Goal: Information Seeking & Learning: Compare options

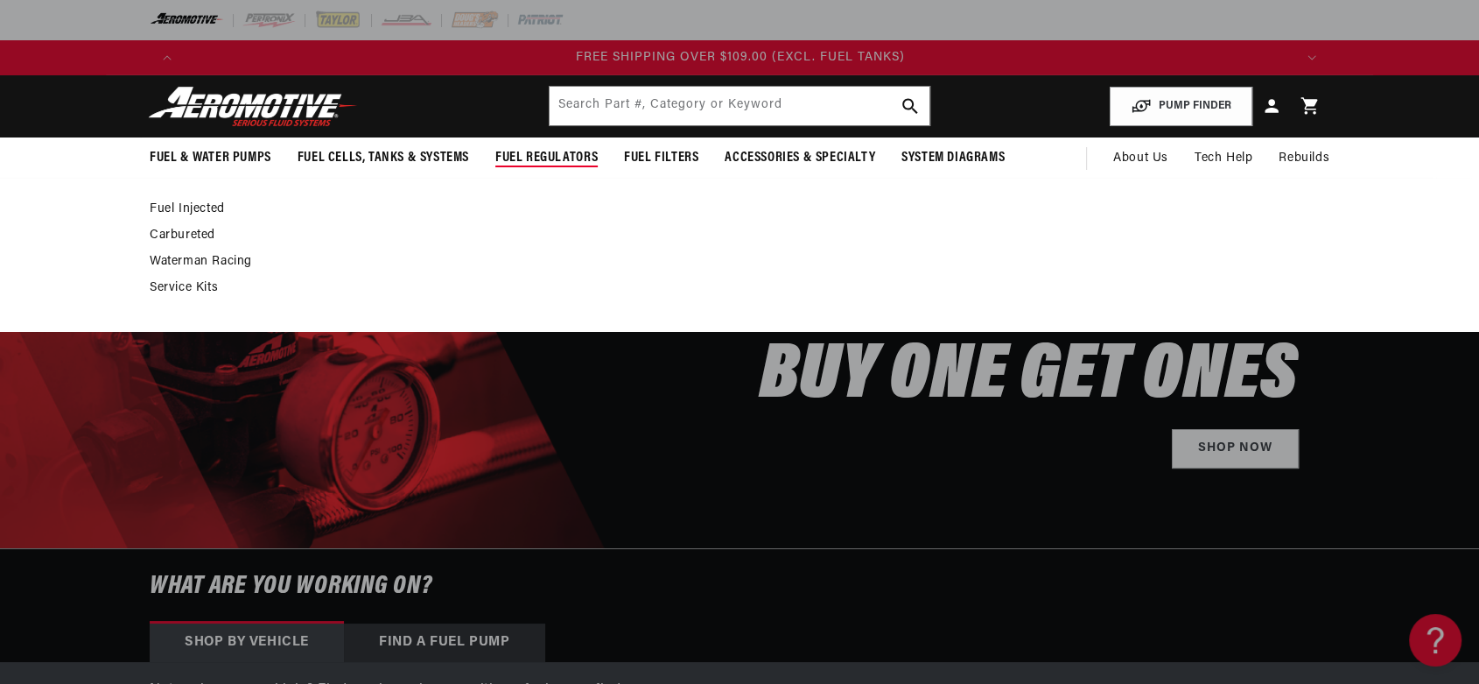
click at [521, 160] on span "Fuel Regulators" at bounding box center [546, 158] width 102 height 18
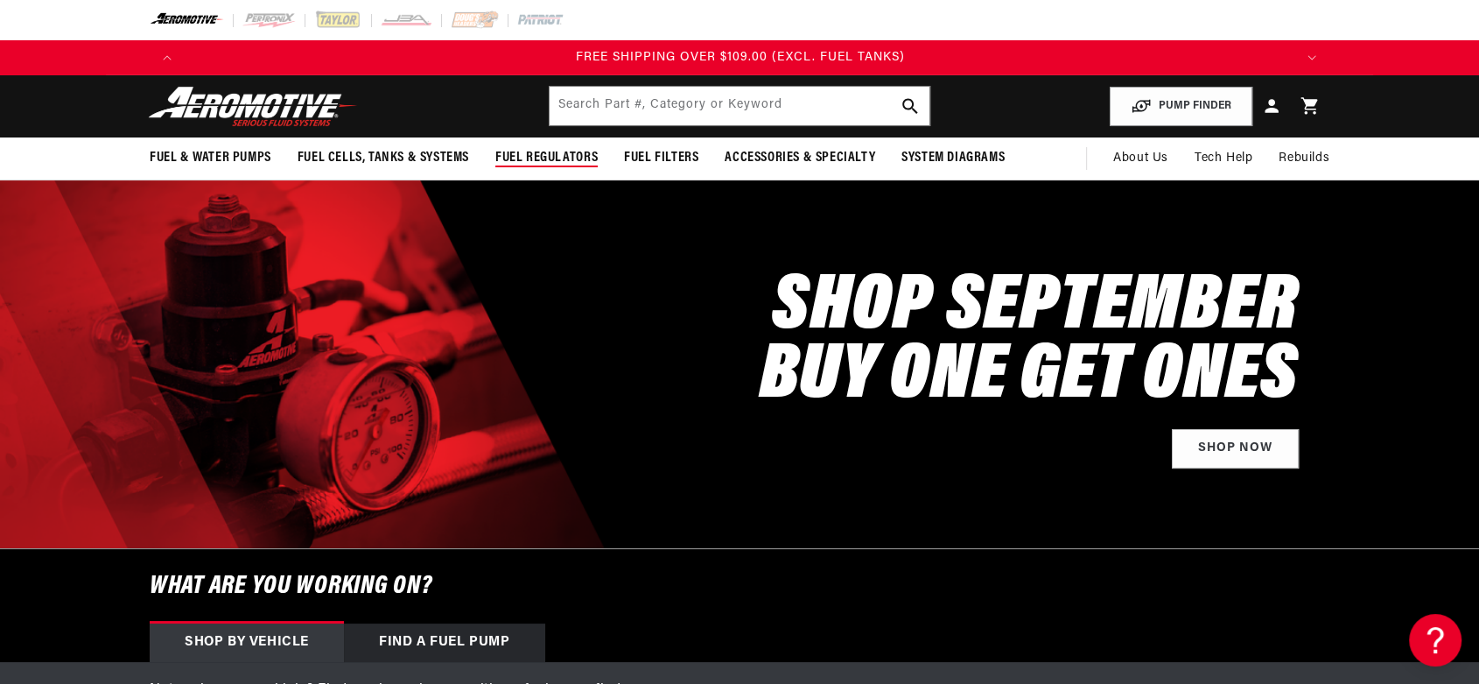
click at [540, 164] on span "Fuel Regulators" at bounding box center [546, 158] width 102 height 18
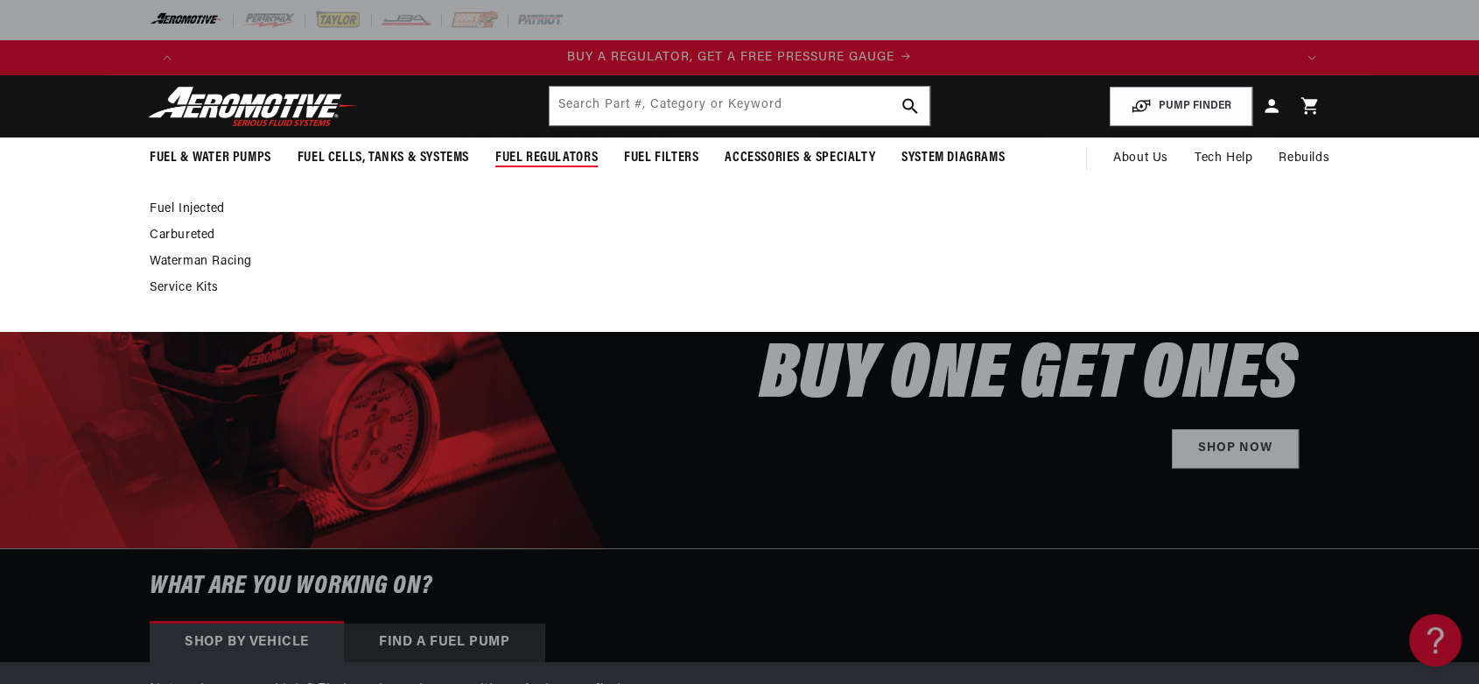
click at [205, 207] on link "Fuel Injected" at bounding box center [731, 209] width 1163 height 16
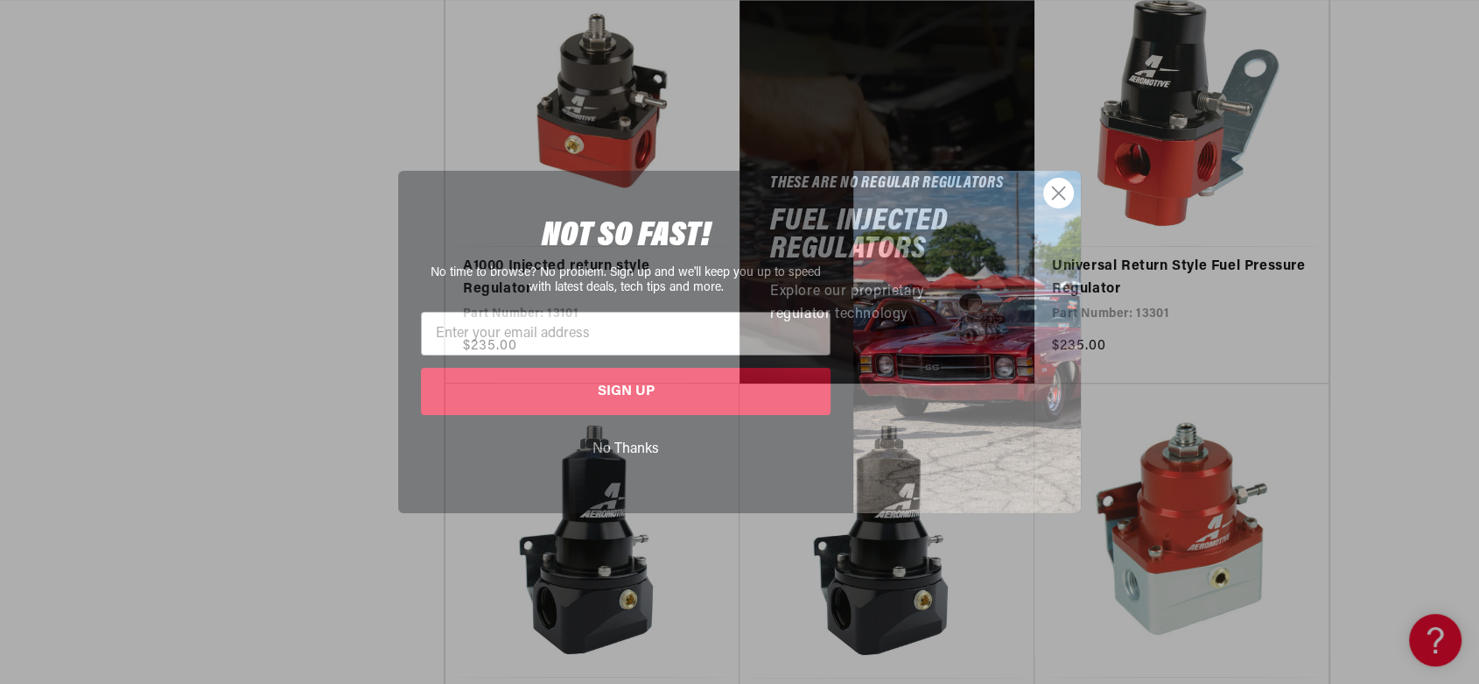
scroll to position [0, 3329]
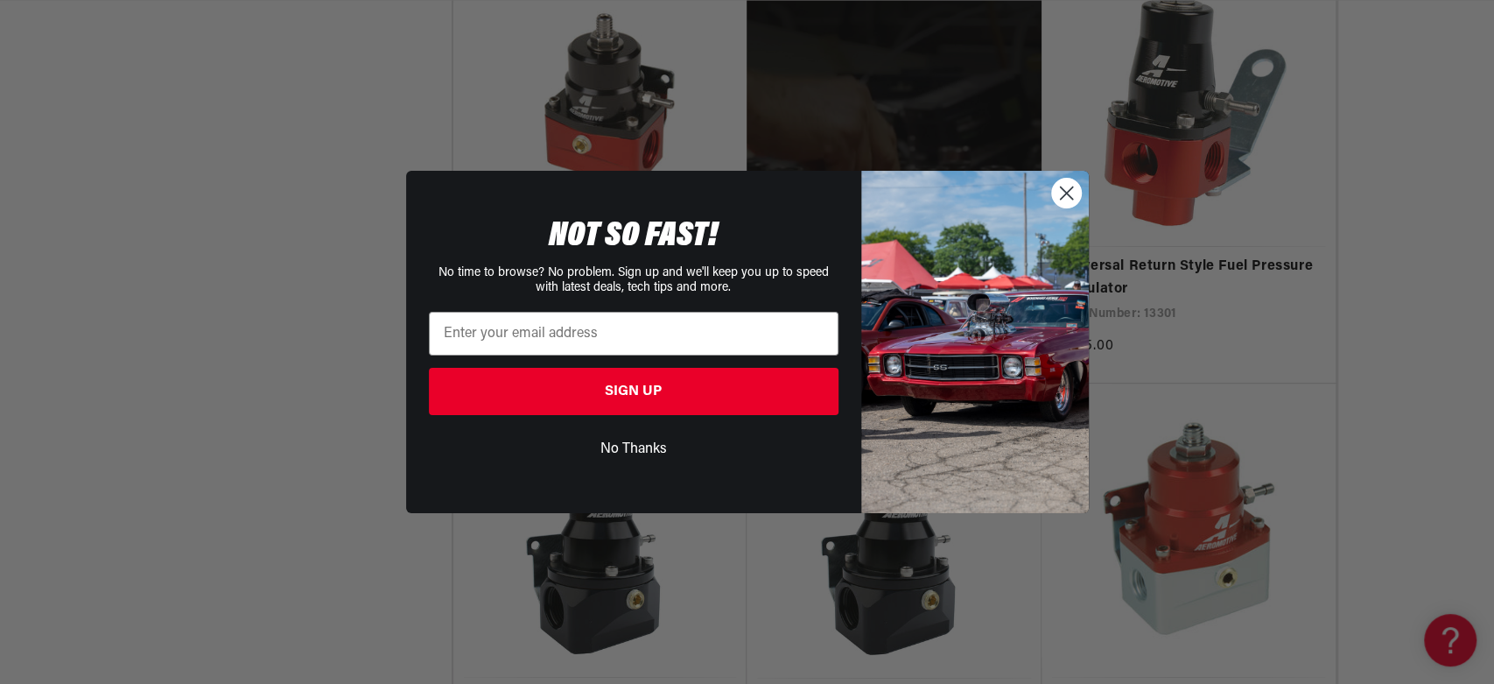
click at [1069, 192] on circle "Close dialog" at bounding box center [1065, 193] width 29 height 29
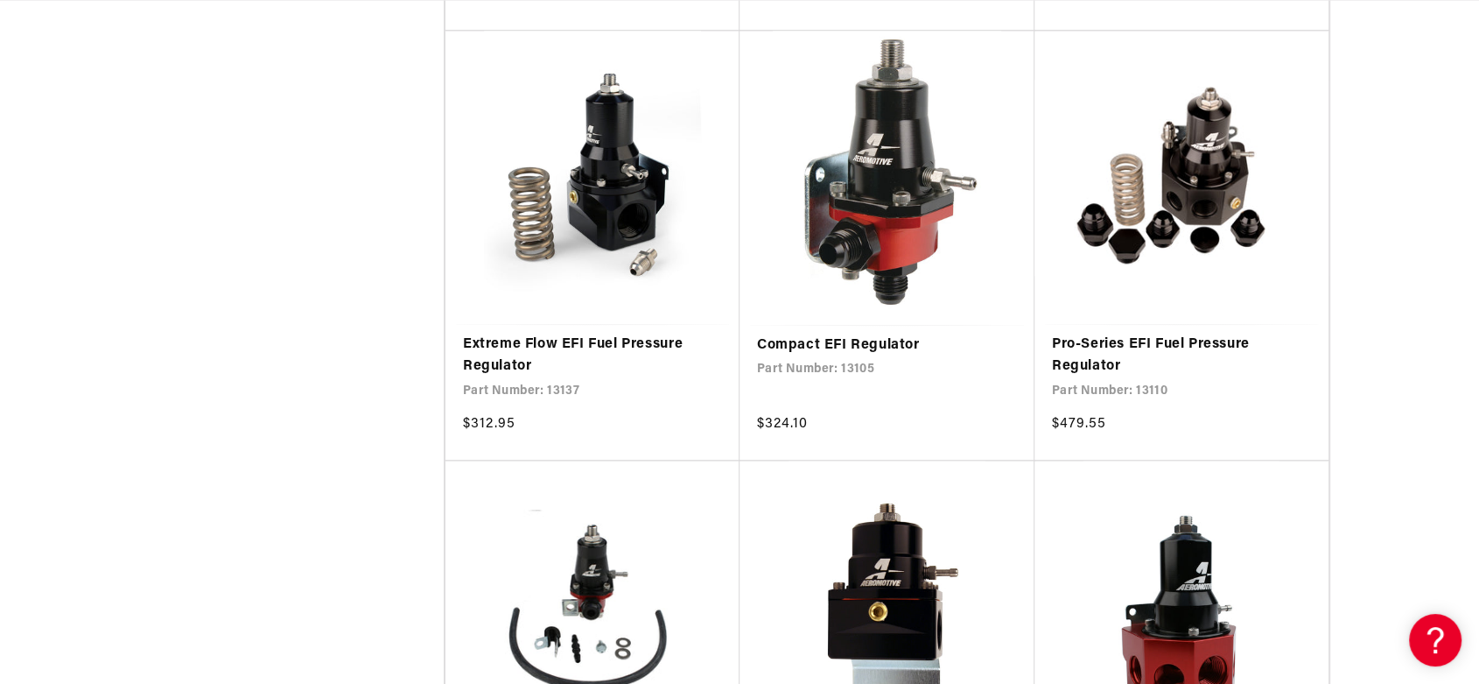
scroll to position [0, 2220]
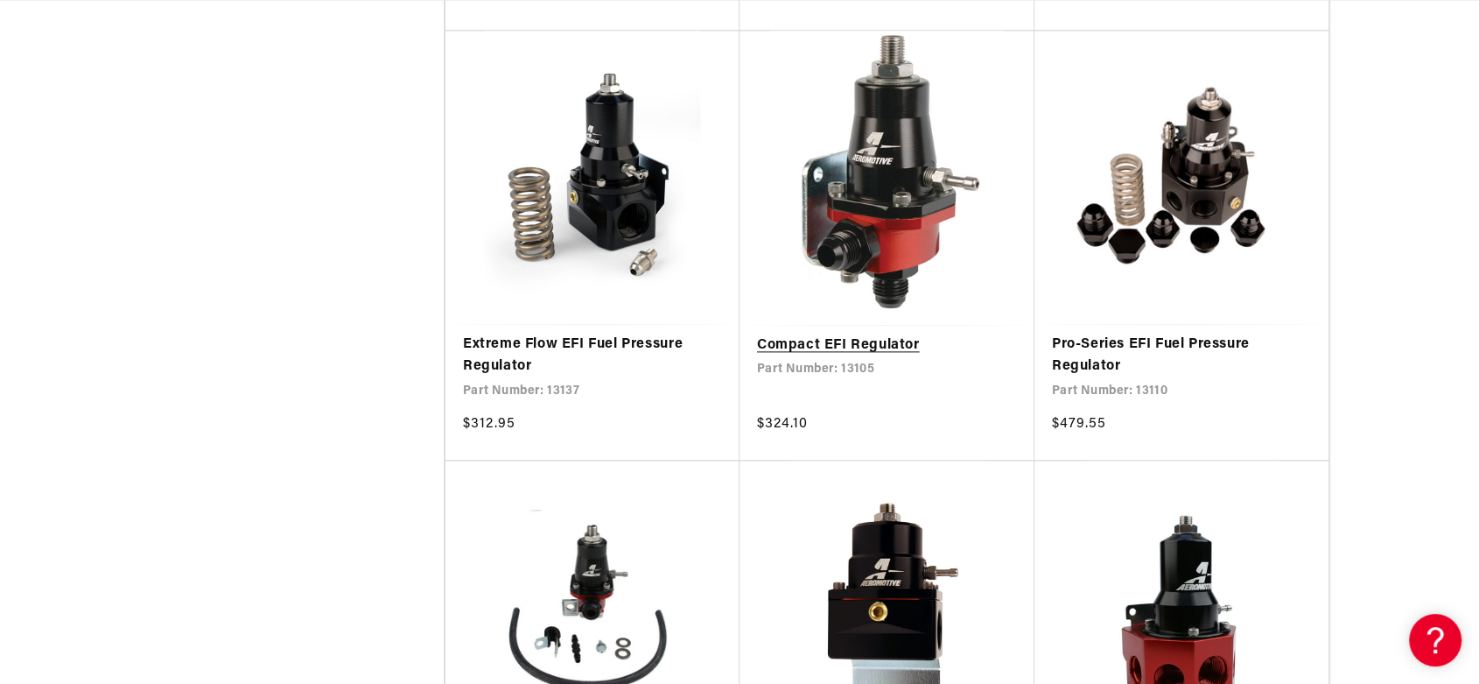
click at [882, 345] on link "Compact EFI Regulator" at bounding box center [887, 345] width 260 height 23
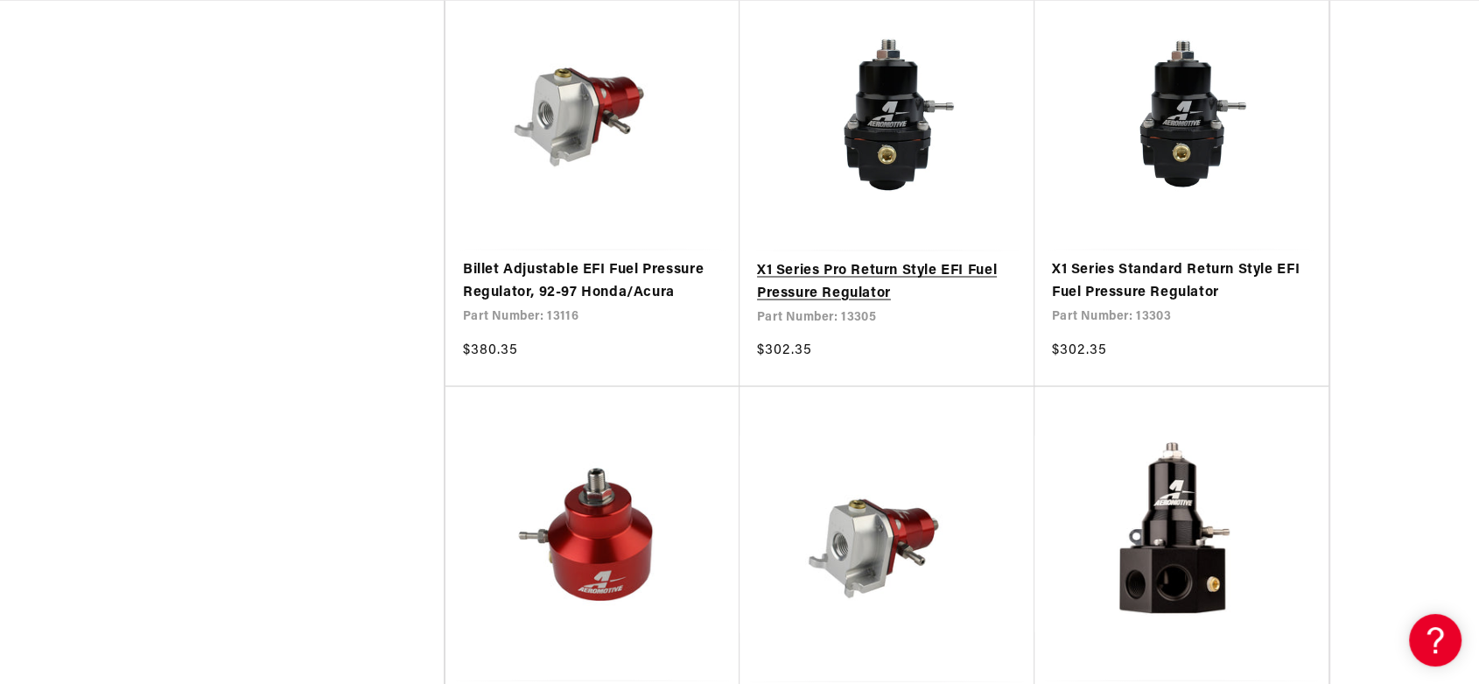
scroll to position [0, 3329]
click at [952, 269] on link "X1 Series Pro Return Style EFI Fuel Pressure Regulator" at bounding box center [887, 281] width 260 height 45
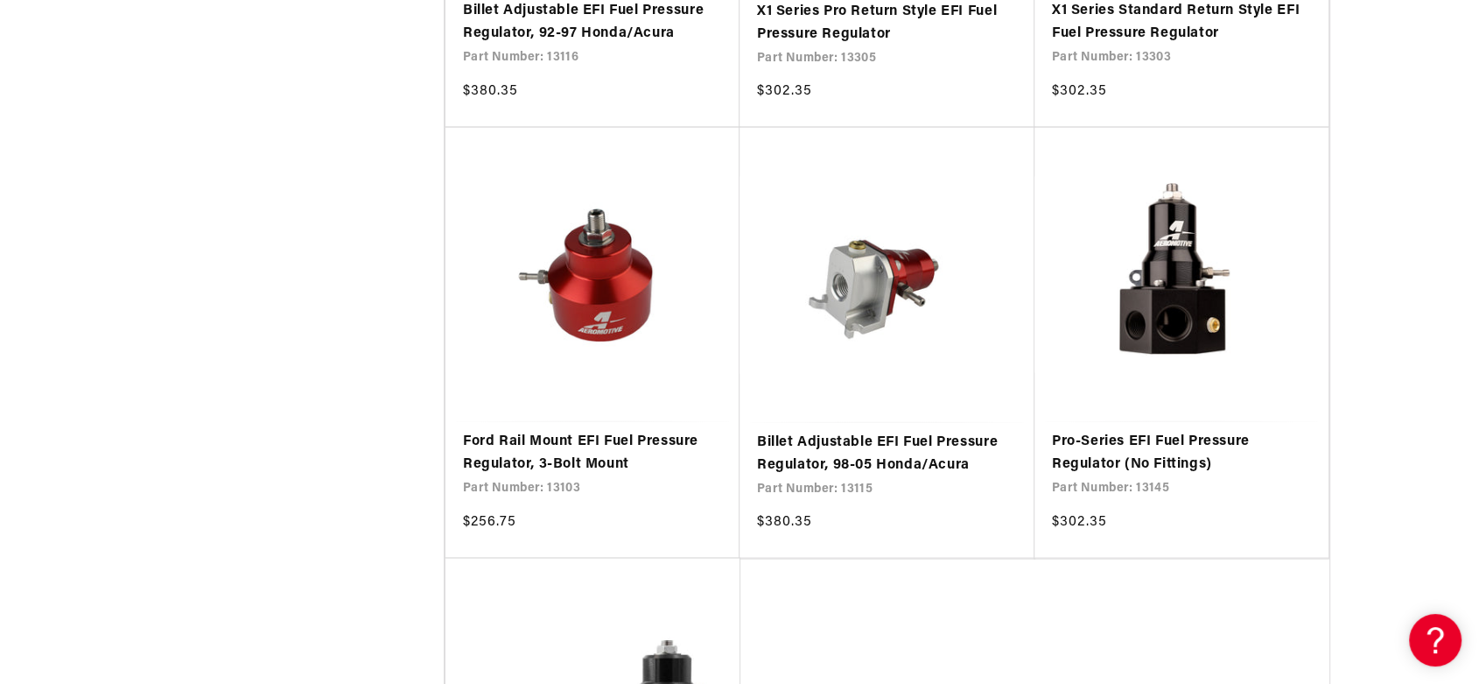
scroll to position [3464, 0]
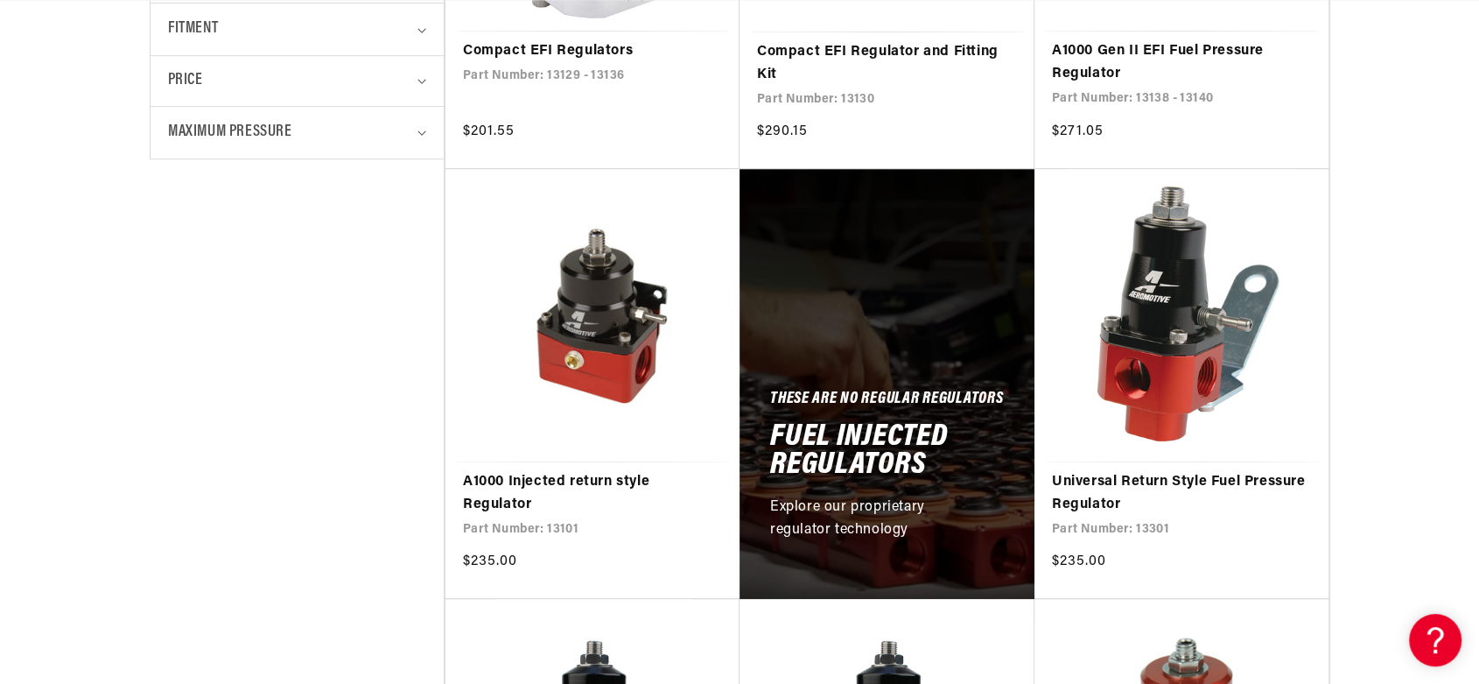
scroll to position [948, 0]
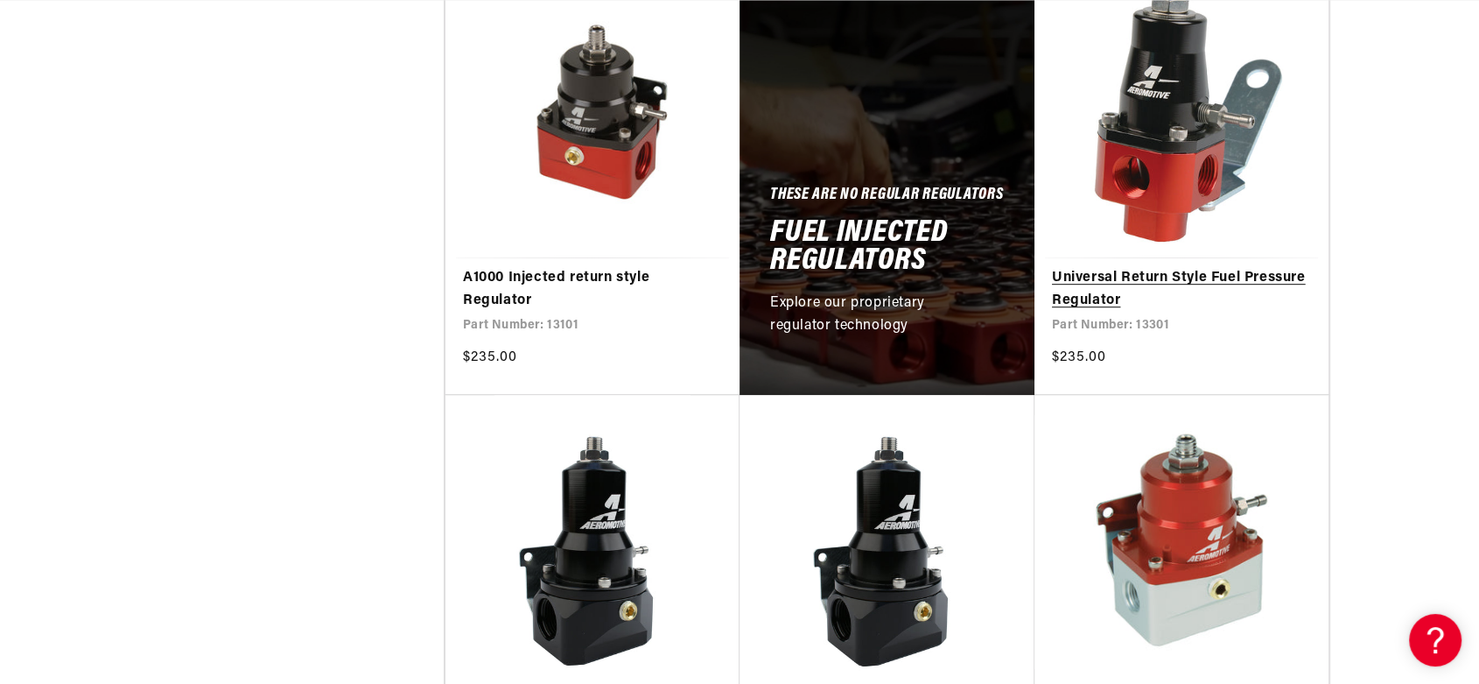
click at [1186, 267] on link "Universal Return Style Fuel Pressure Regulator" at bounding box center [1181, 289] width 259 height 45
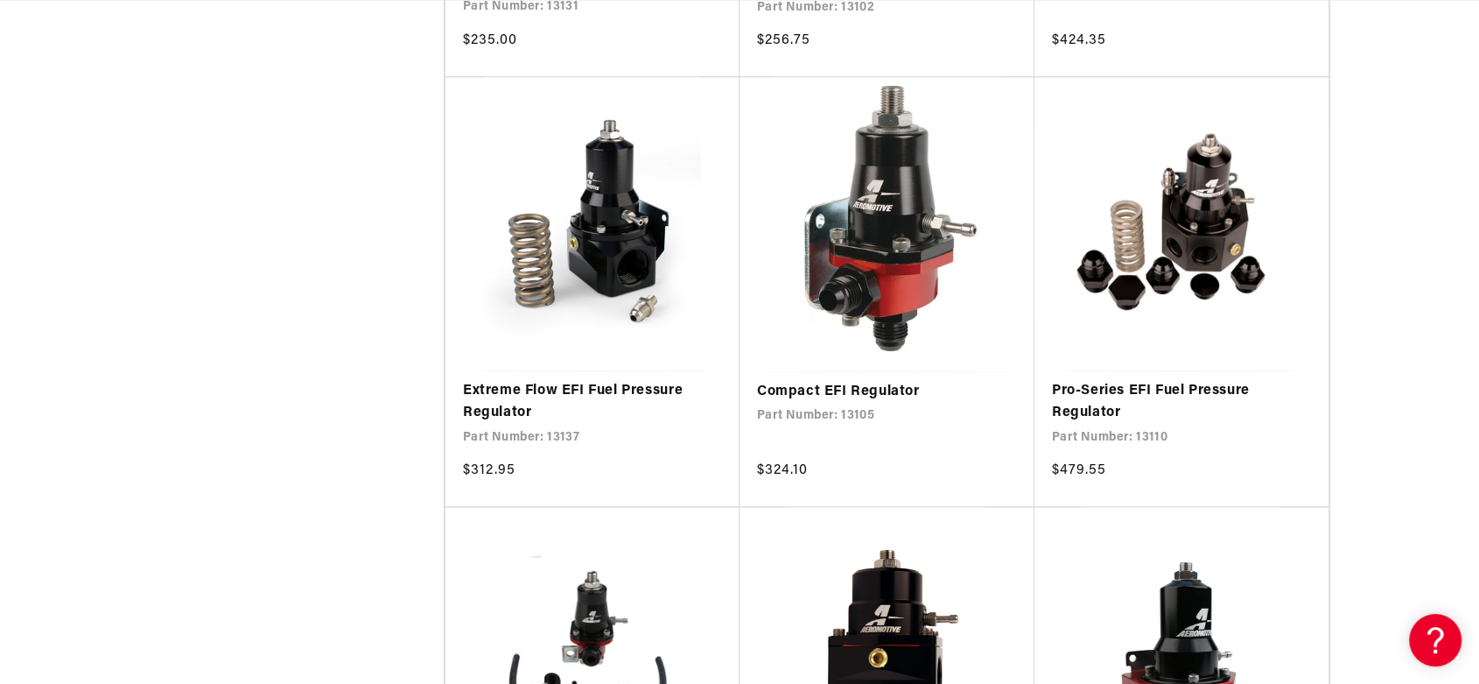
scroll to position [2133, 0]
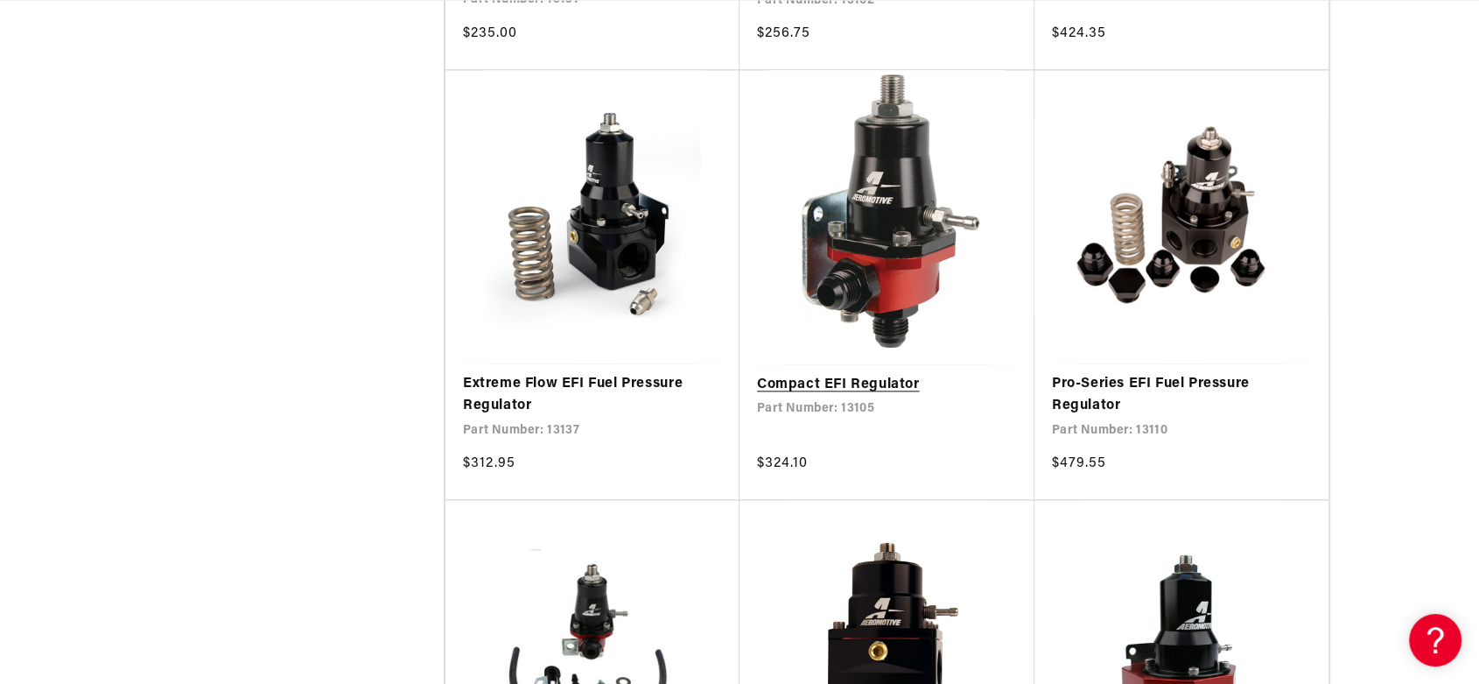
click at [889, 385] on link "Compact EFI Regulator" at bounding box center [887, 385] width 260 height 23
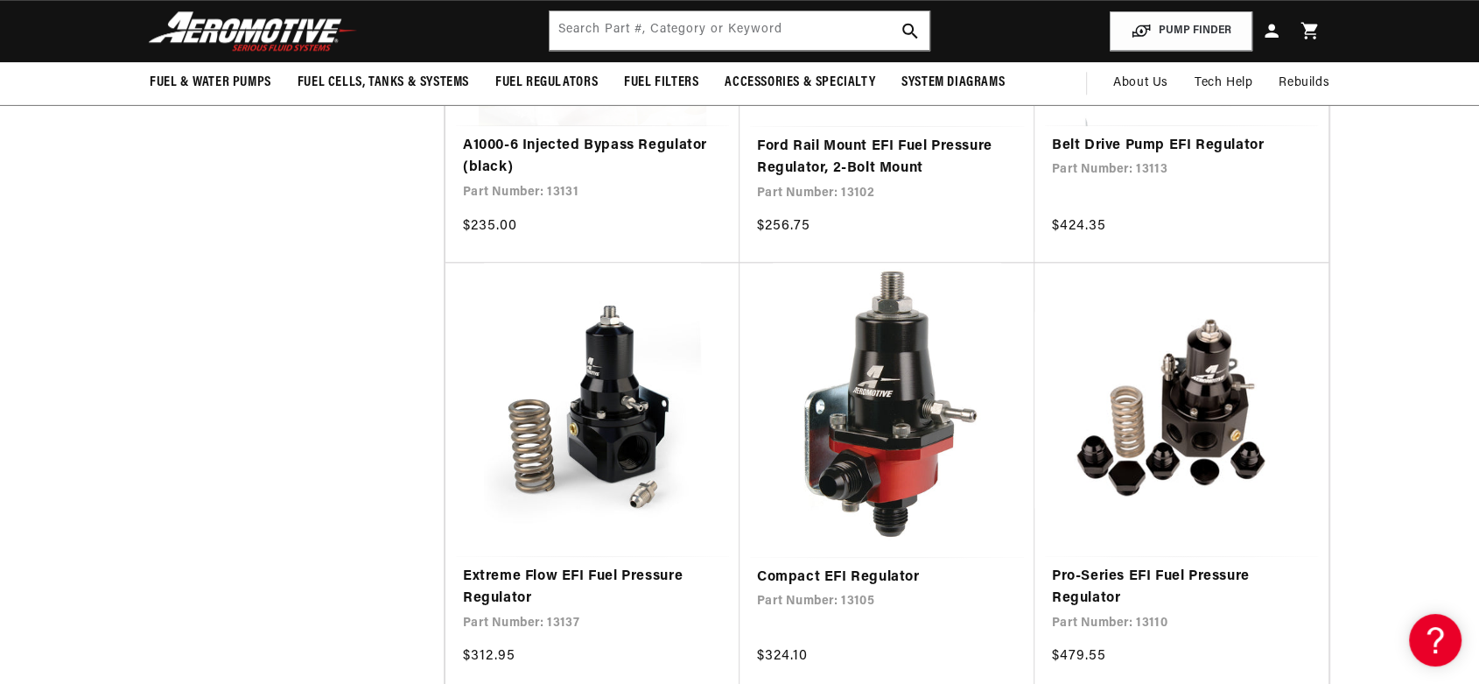
scroll to position [0, 0]
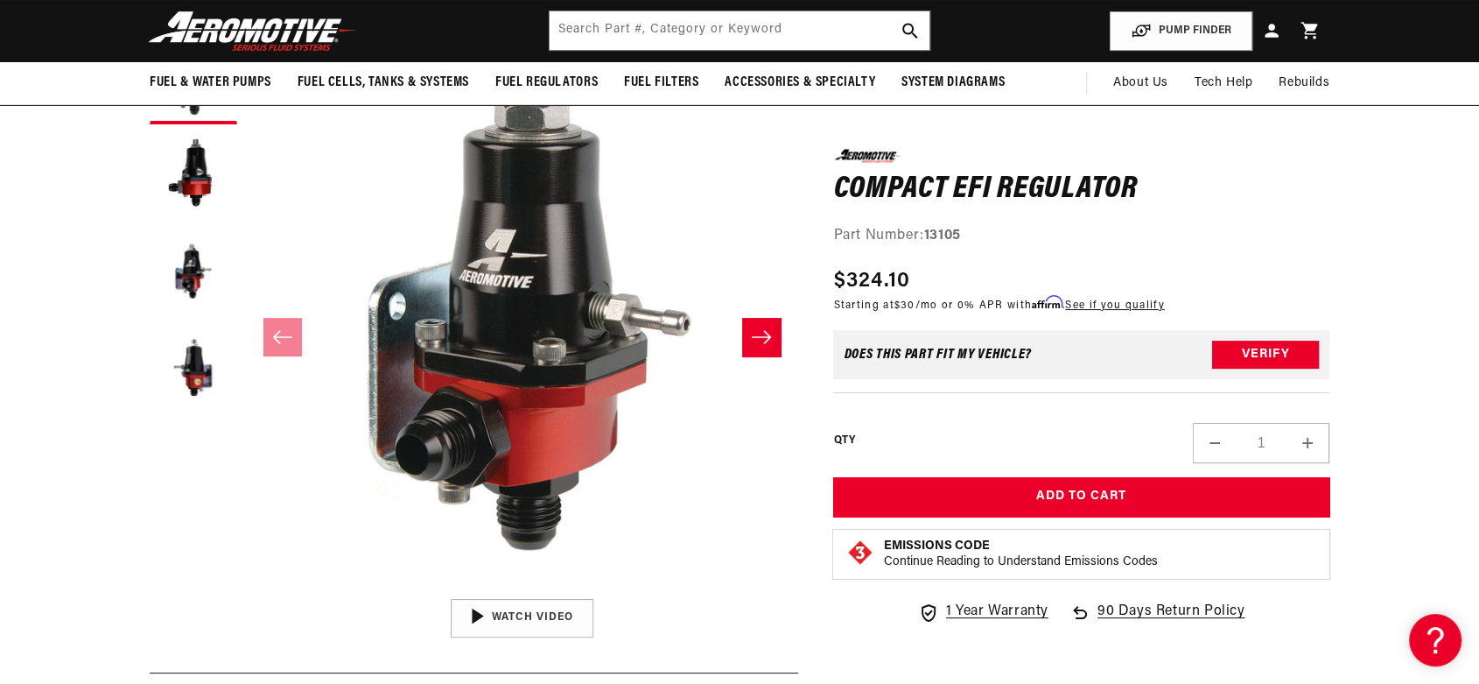
scroll to position [186, 0]
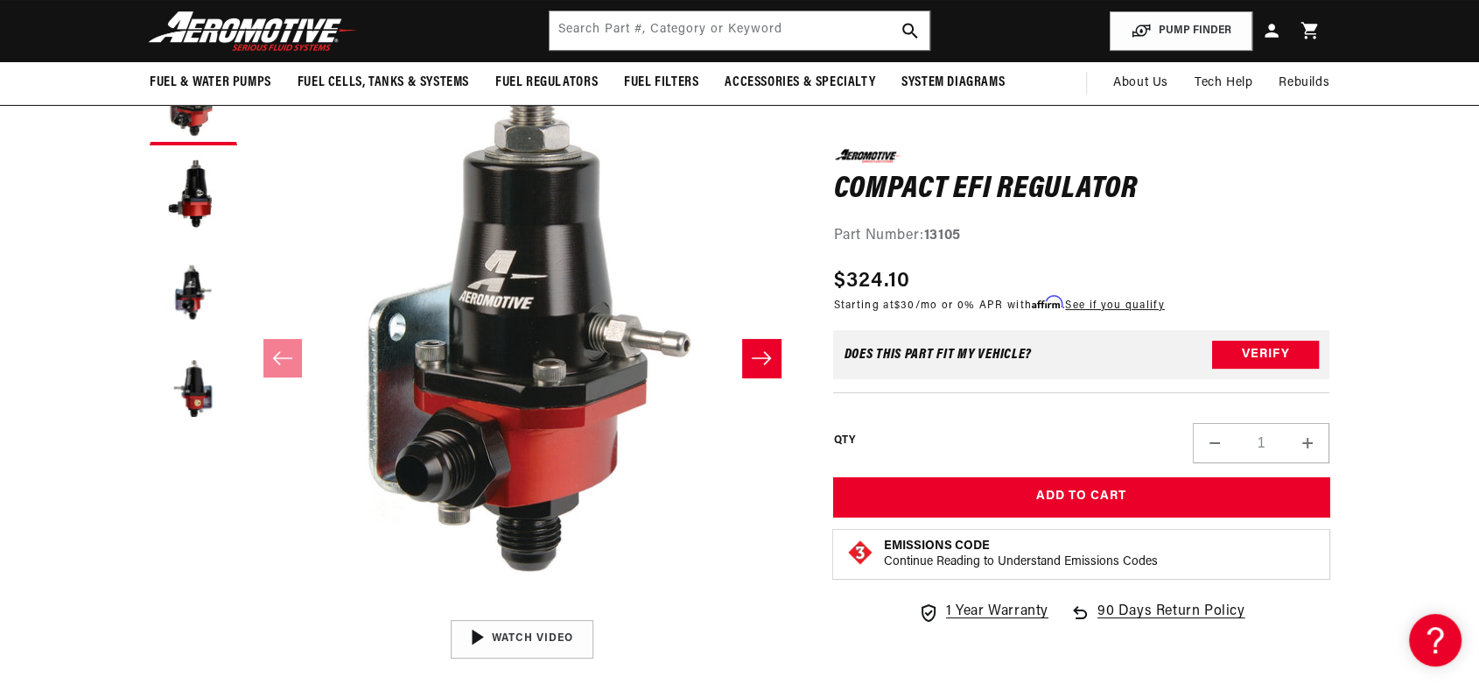
drag, startPoint x: 1493, startPoint y: 83, endPoint x: 1493, endPoint y: 151, distance: 67.4
click at [1479, 151] on html "Skip to content Your cart Your cart is empty Loading... You may also like Subto…" at bounding box center [739, 156] width 1479 height 684
click at [763, 347] on button "Slide right" at bounding box center [761, 358] width 39 height 39
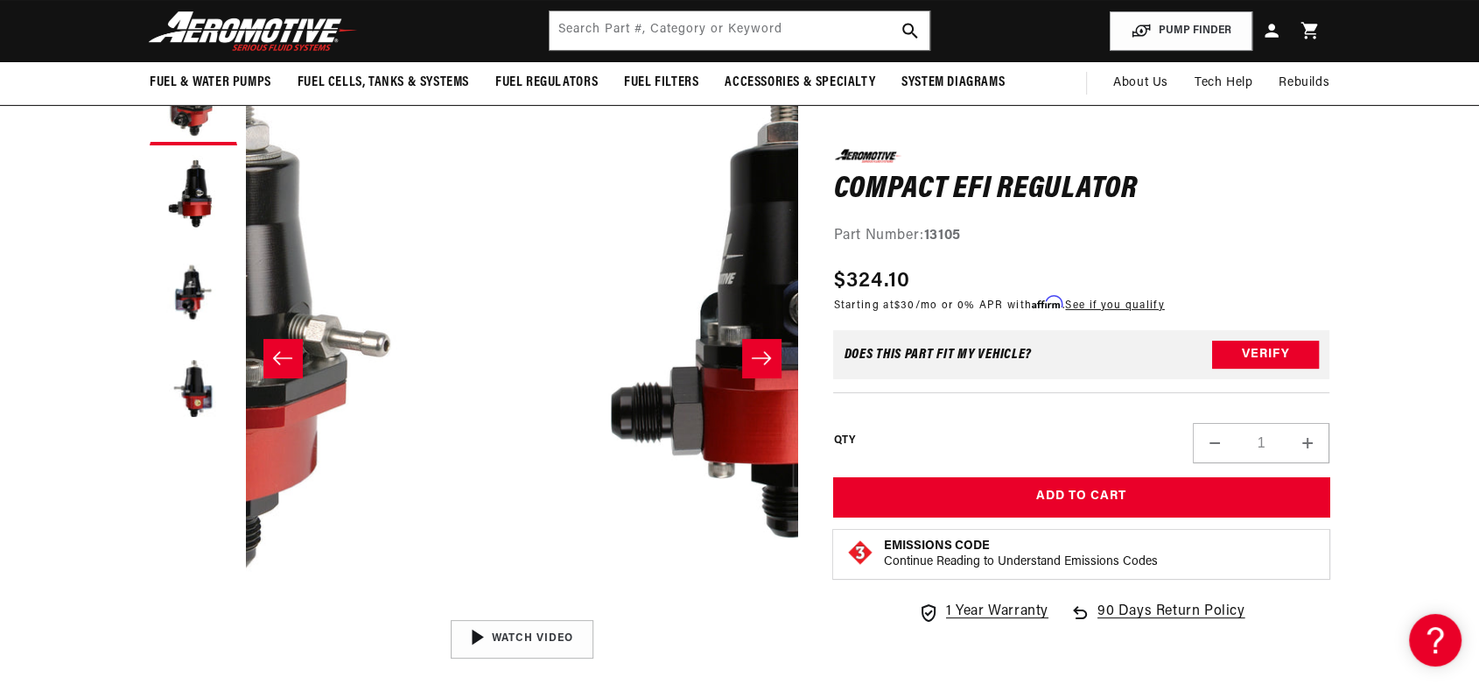
scroll to position [0, 552]
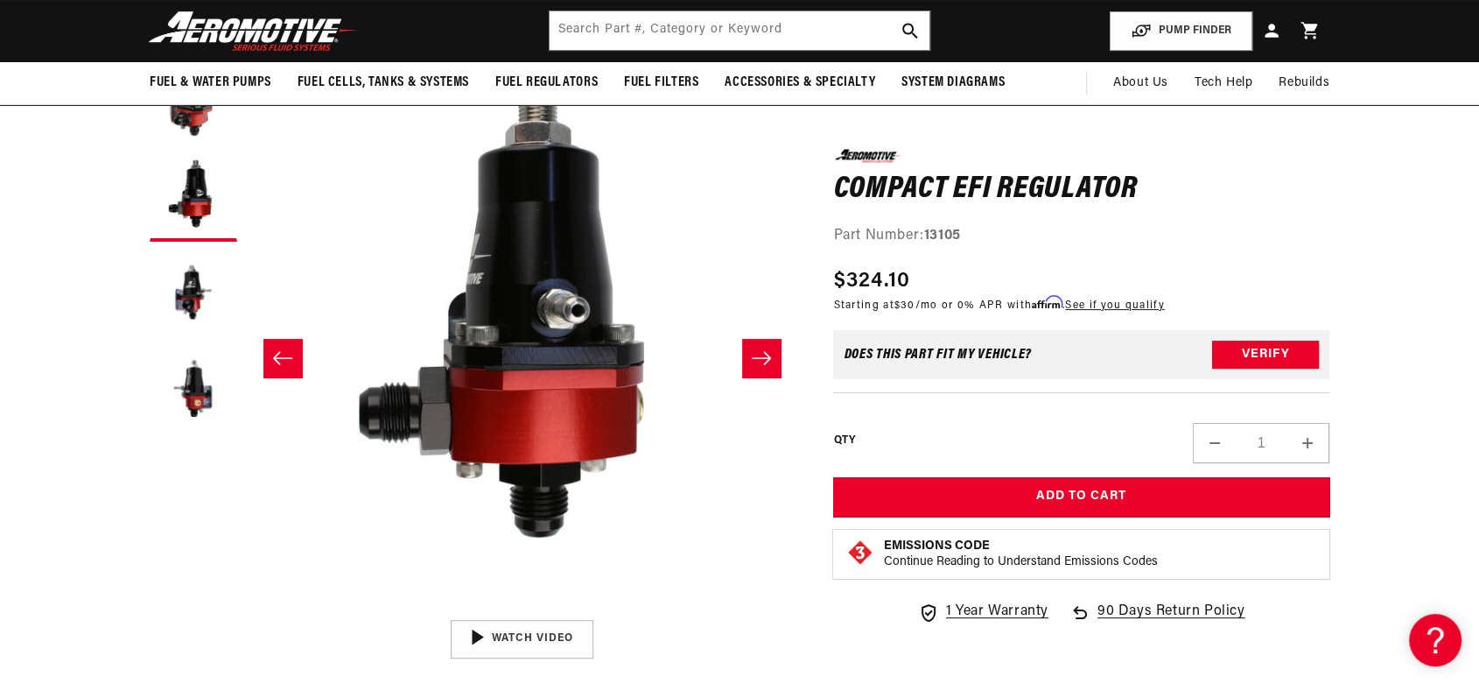
click at [763, 348] on button "Slide right" at bounding box center [761, 358] width 39 height 39
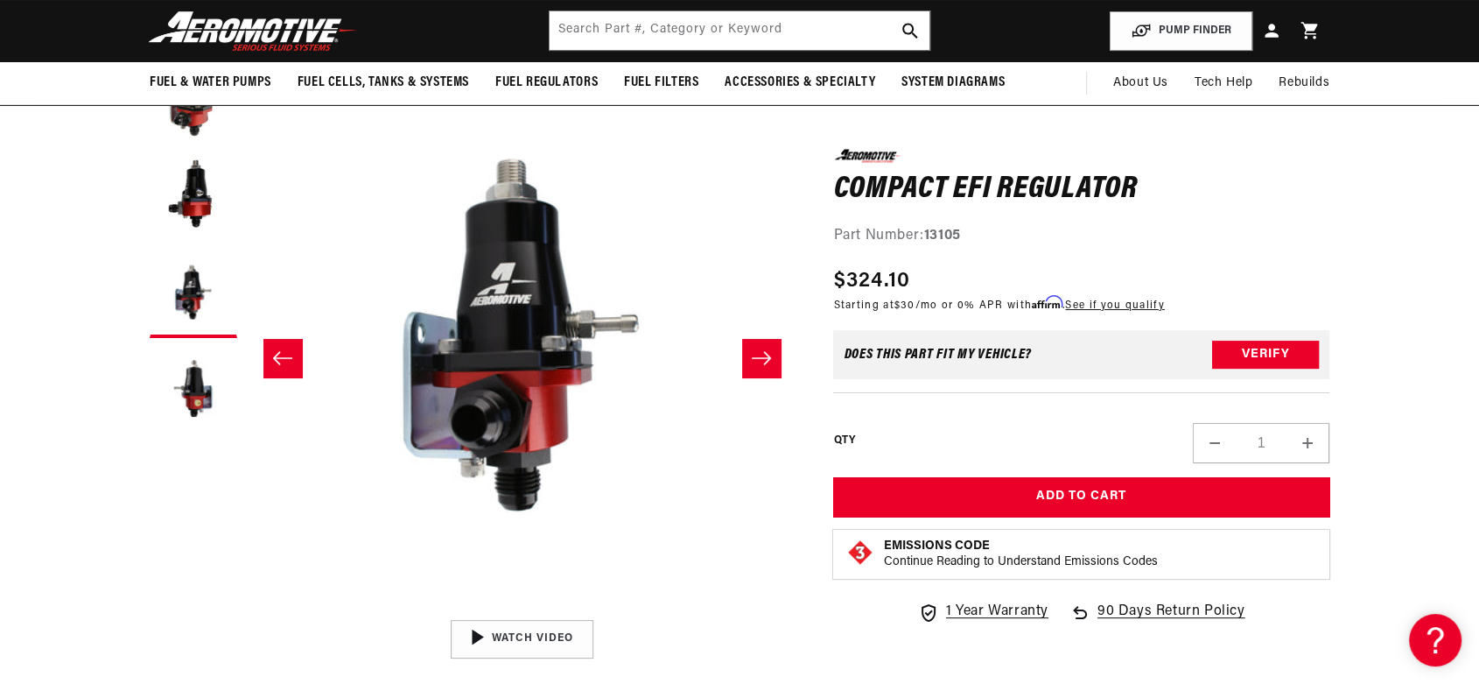
click at [763, 348] on button "Slide right" at bounding box center [761, 358] width 39 height 39
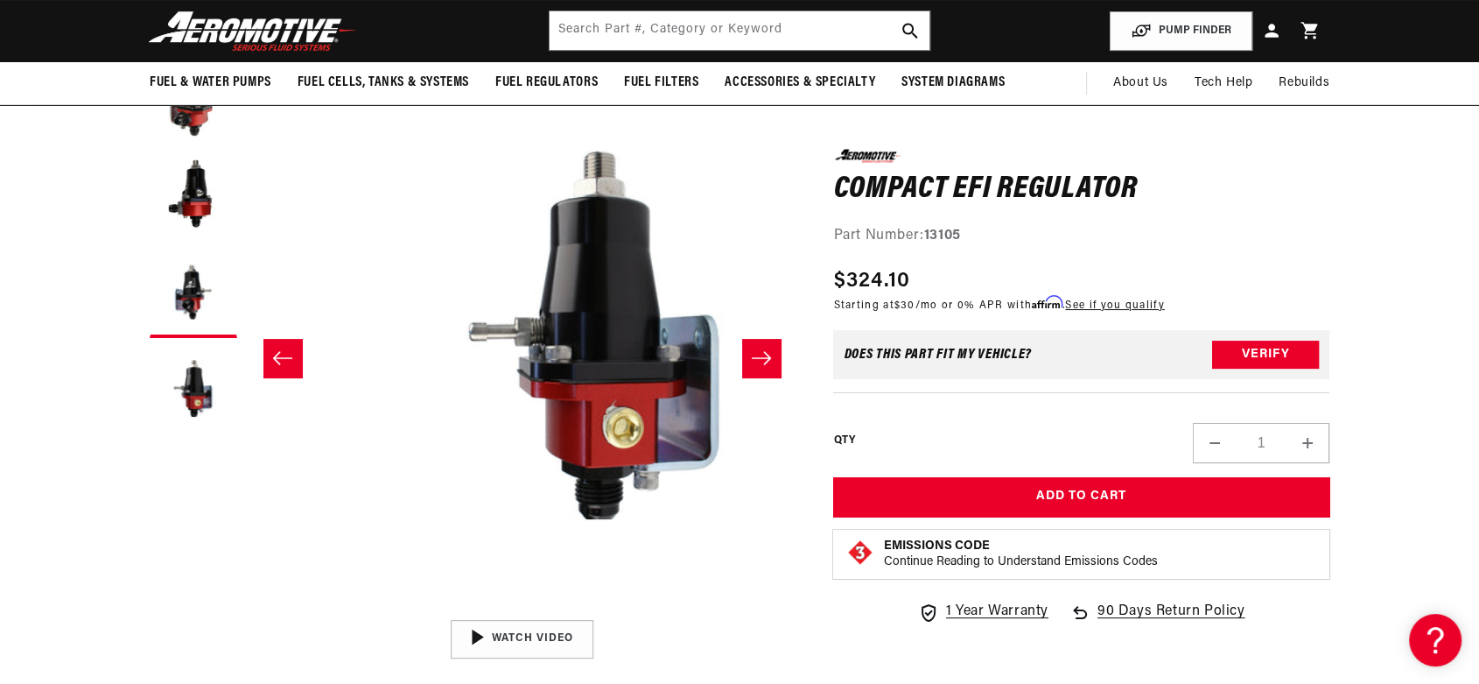
scroll to position [0, 1657]
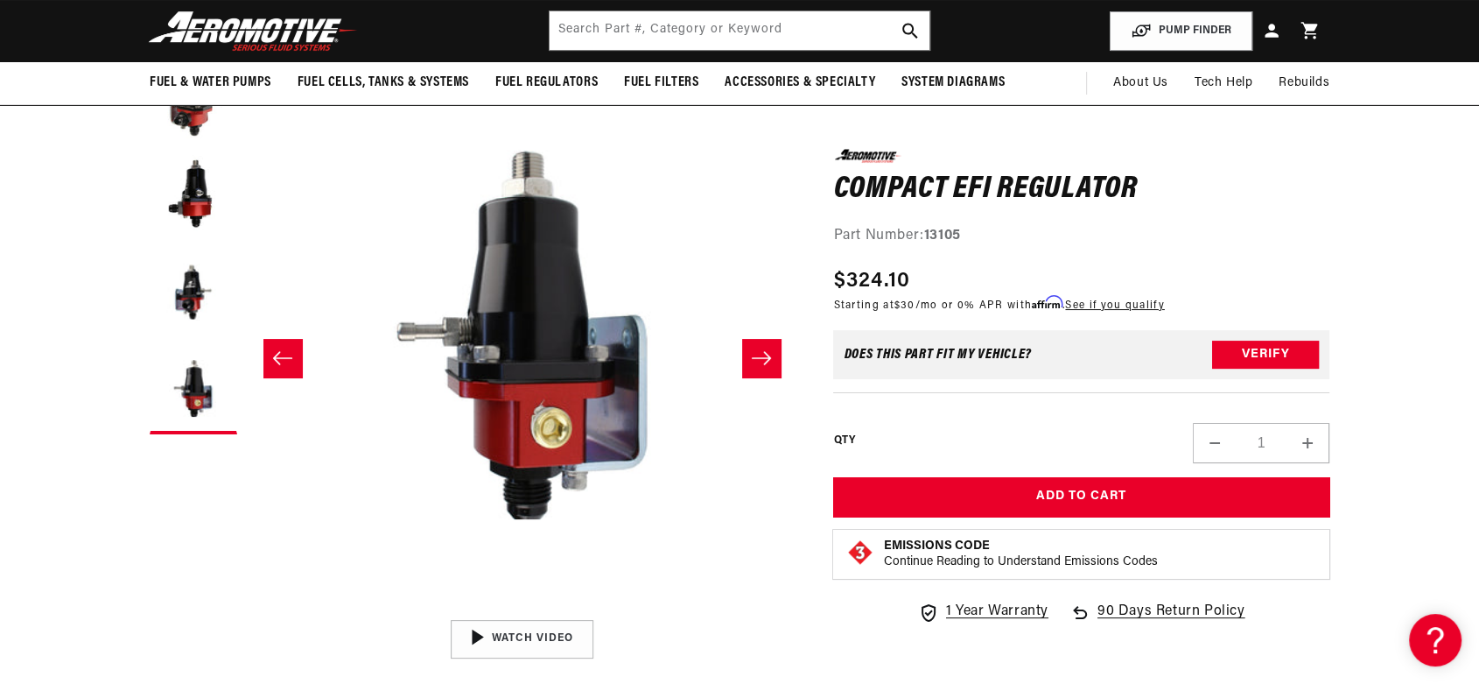
click at [763, 349] on icon "Slide right" at bounding box center [761, 358] width 21 height 18
click at [271, 354] on button "Slide left" at bounding box center [283, 358] width 39 height 39
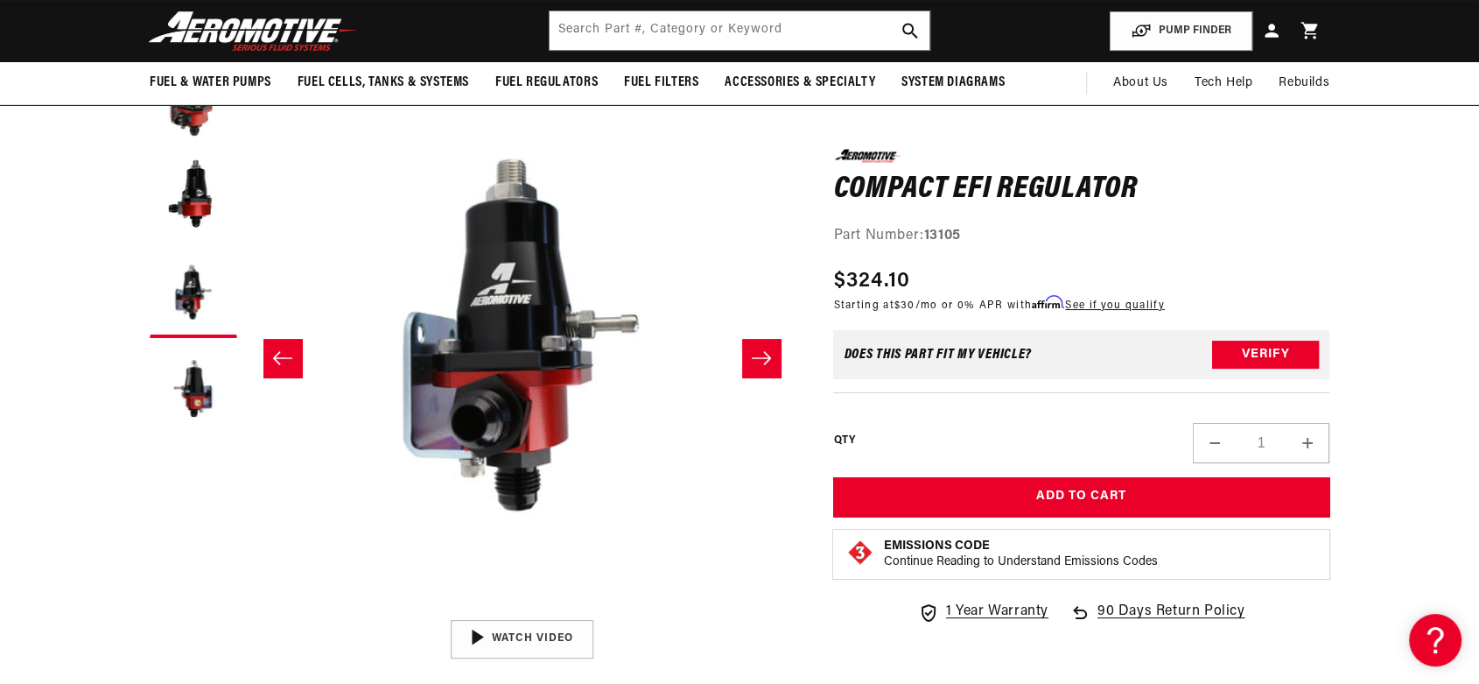
scroll to position [0, 1109]
click at [271, 354] on button "Slide left" at bounding box center [283, 358] width 39 height 39
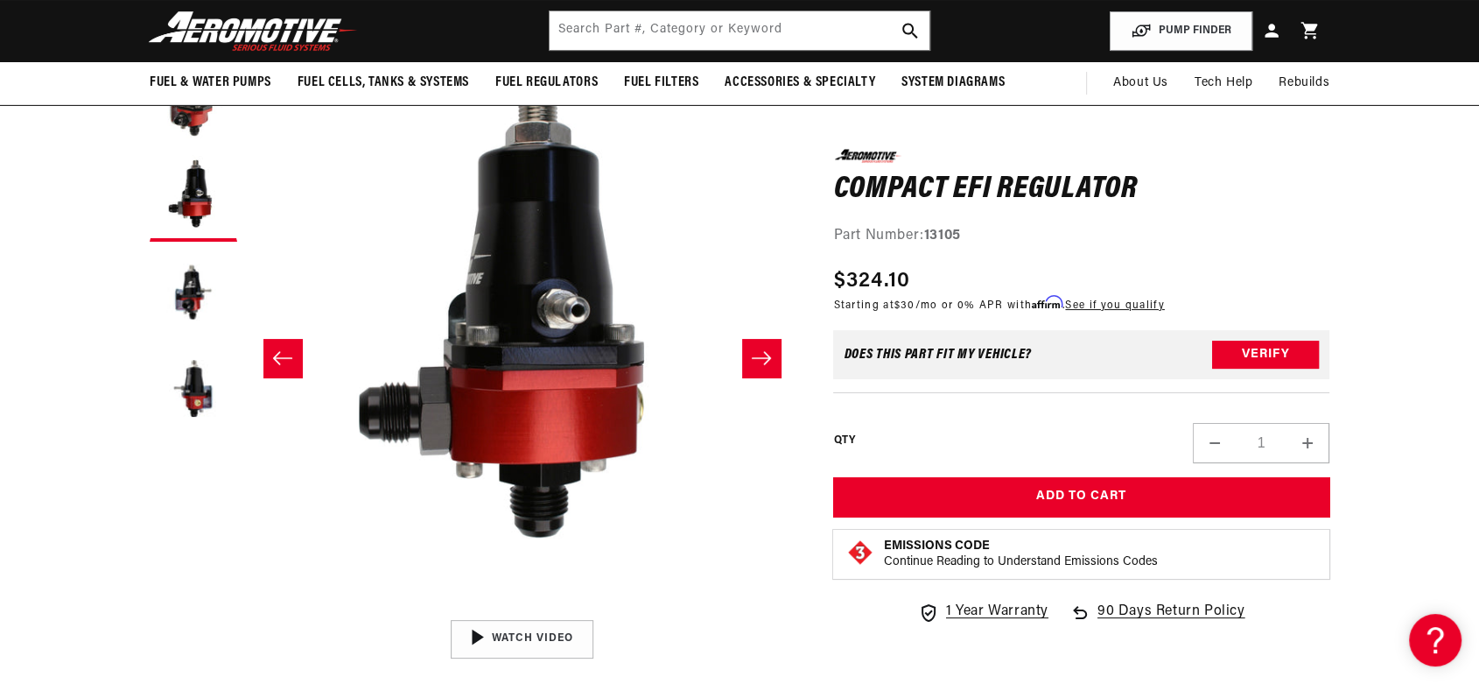
click at [271, 354] on button "Slide left" at bounding box center [283, 358] width 39 height 39
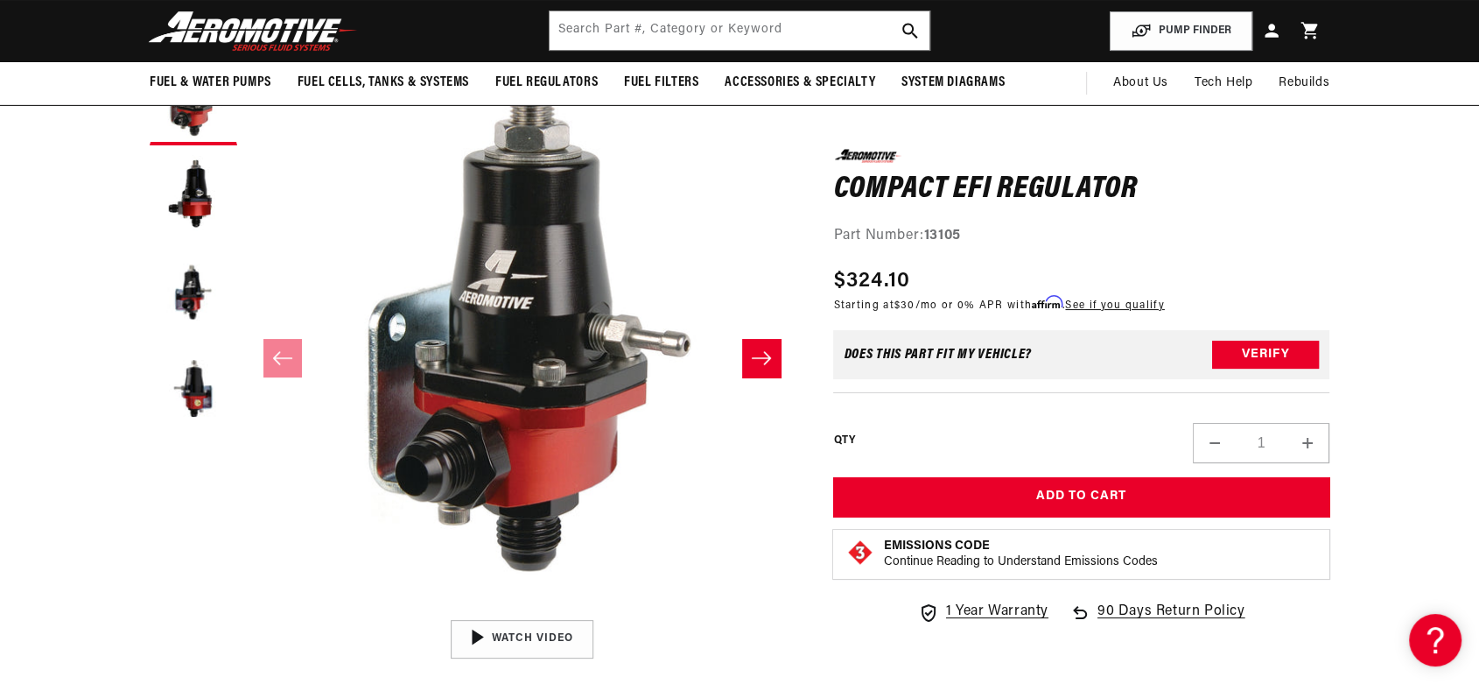
click at [755, 360] on icon "Slide right" at bounding box center [761, 358] width 21 height 18
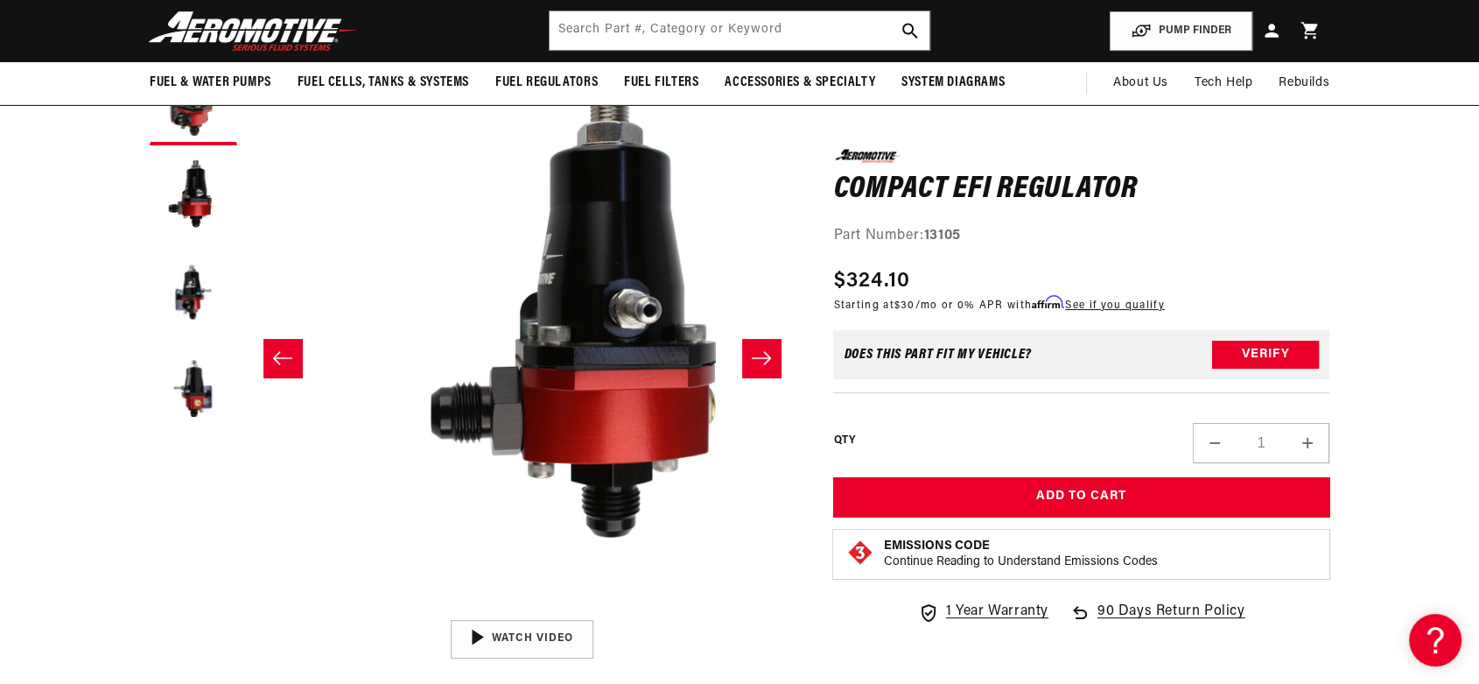
scroll to position [0, 552]
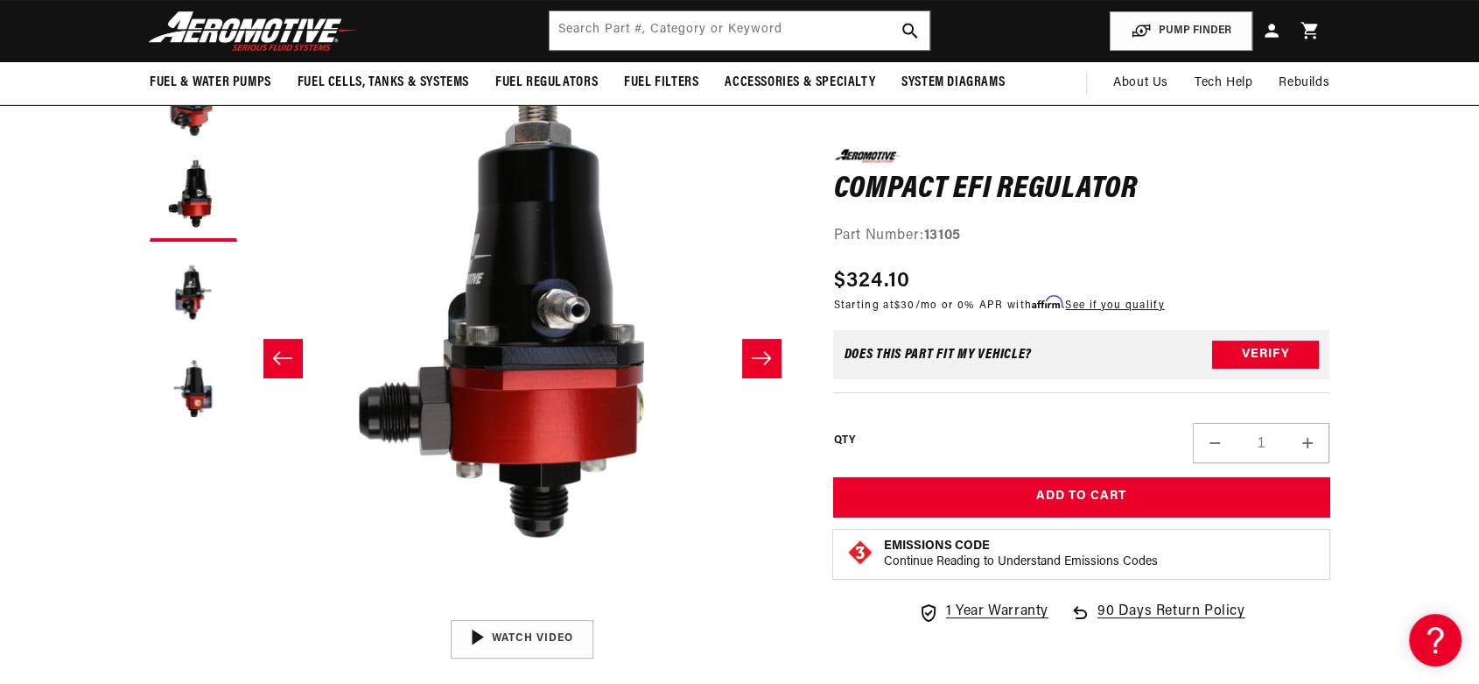
click at [755, 360] on icon "Slide right" at bounding box center [761, 358] width 21 height 18
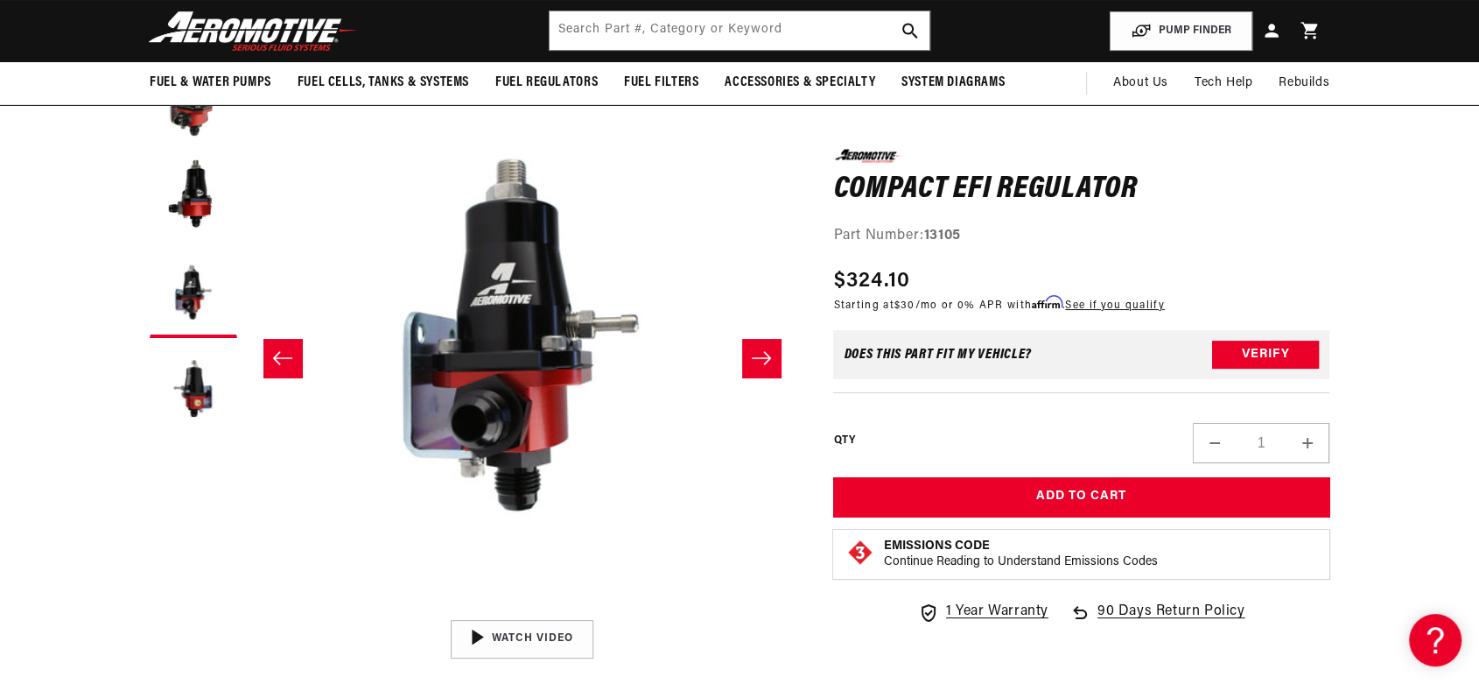
scroll to position [0, 2220]
click at [755, 360] on icon "Slide right" at bounding box center [761, 358] width 21 height 18
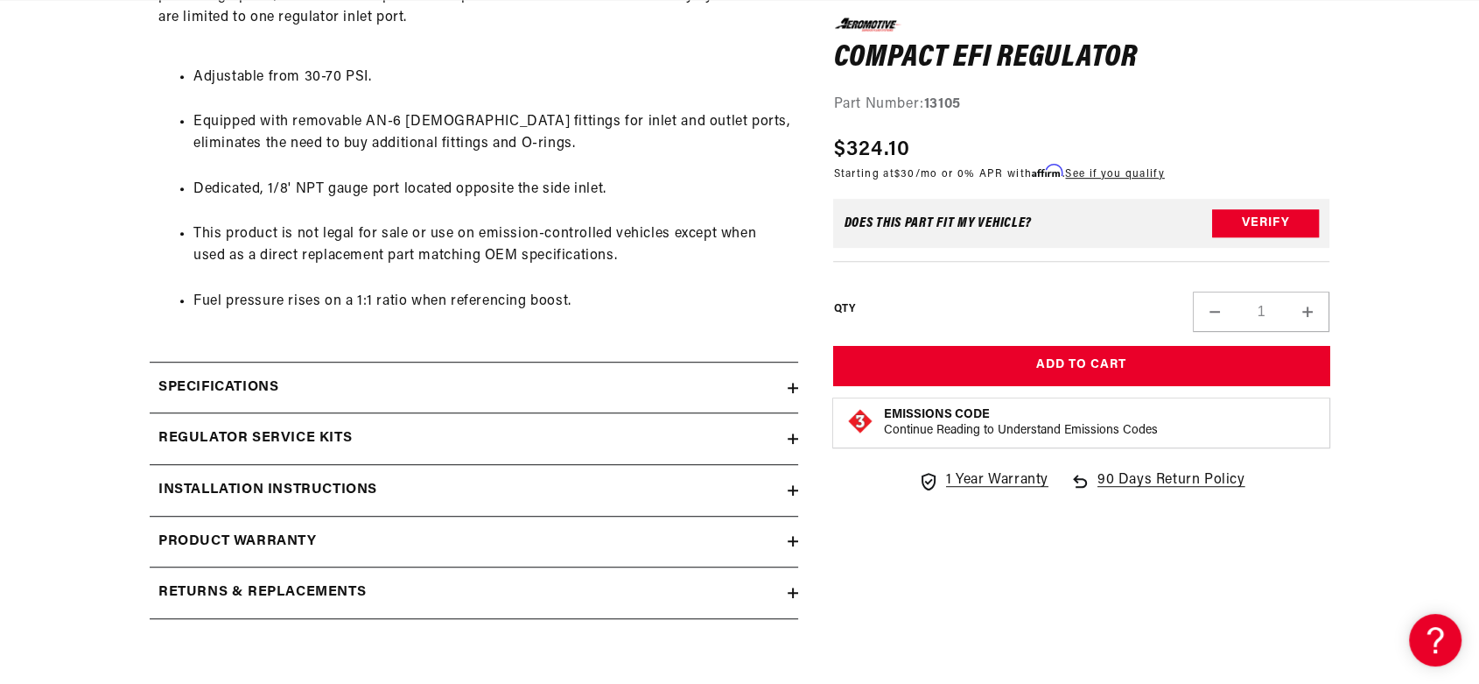
scroll to position [0, 1109]
click at [685, 383] on div "Specifications" at bounding box center [469, 387] width 638 height 23
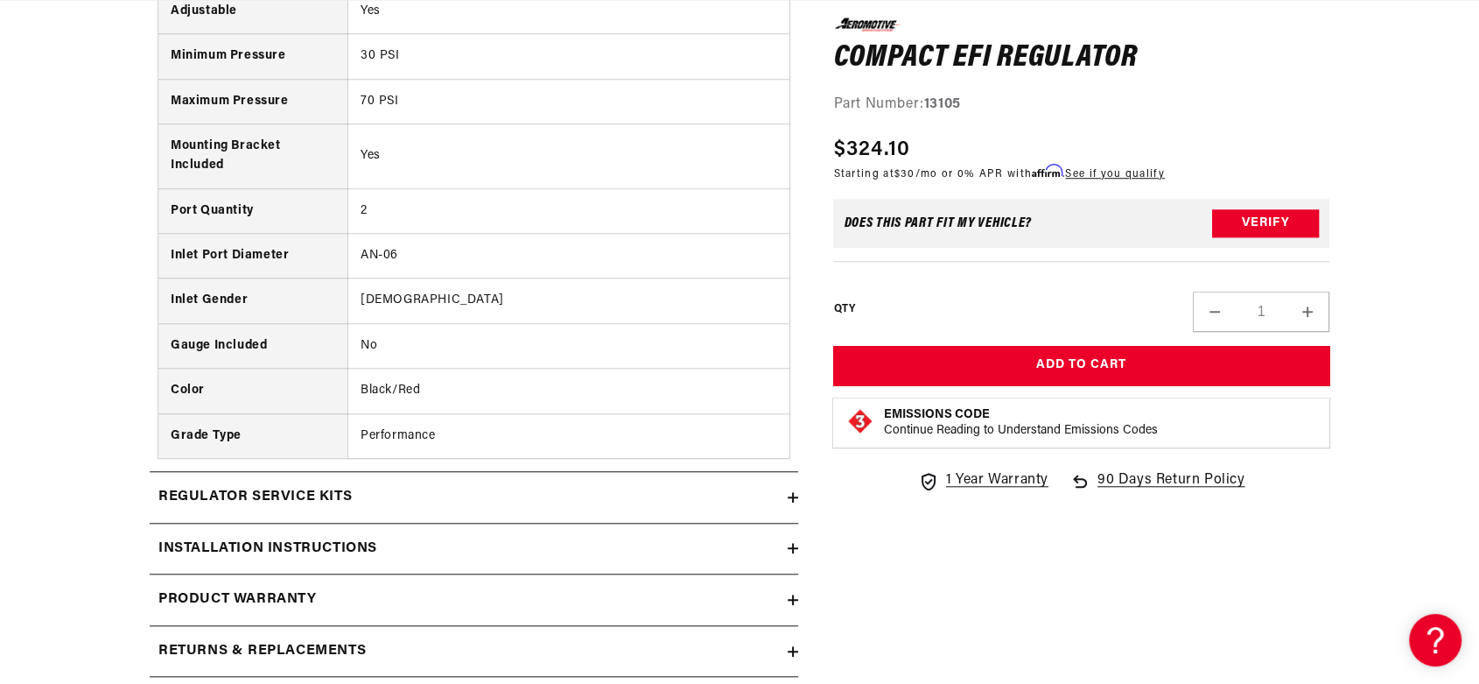
scroll to position [0, 0]
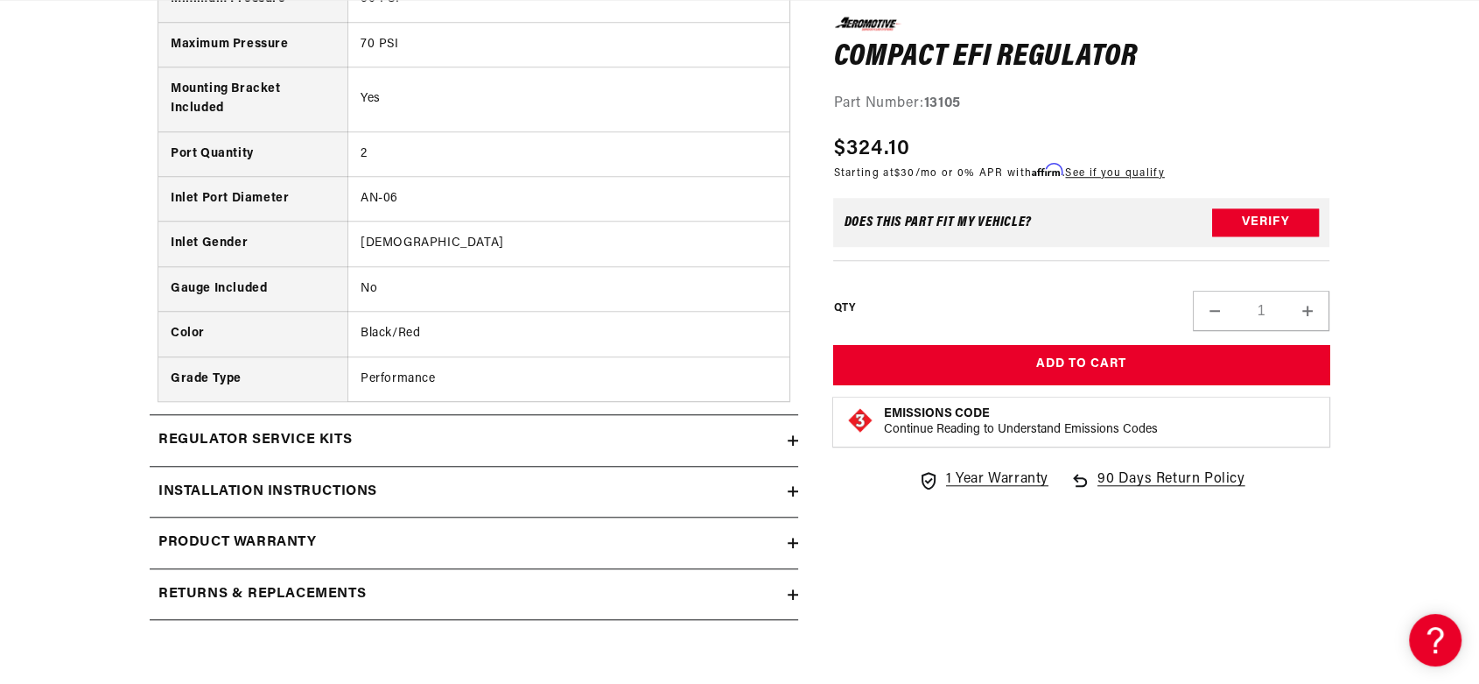
click at [753, 488] on div "Installation Instructions" at bounding box center [469, 492] width 638 height 23
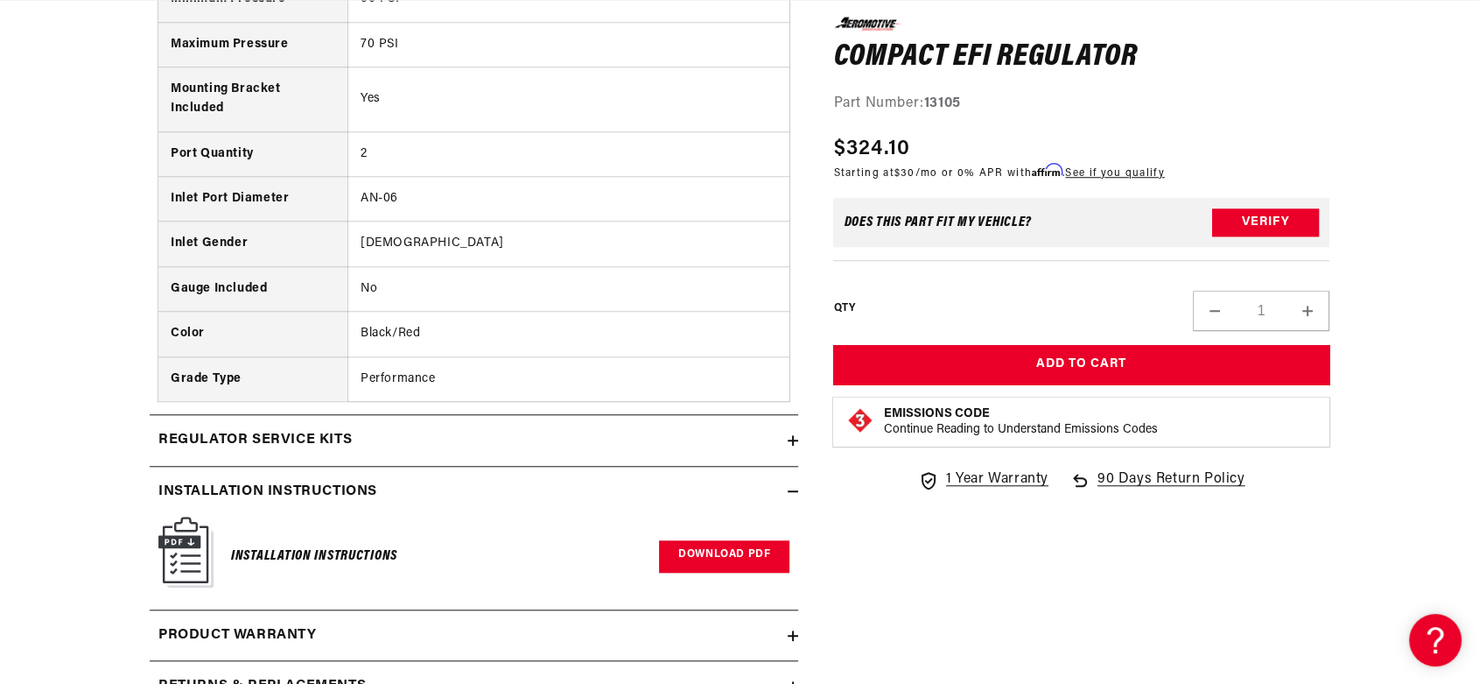
click at [718, 554] on link "Download PDF" at bounding box center [724, 556] width 130 height 32
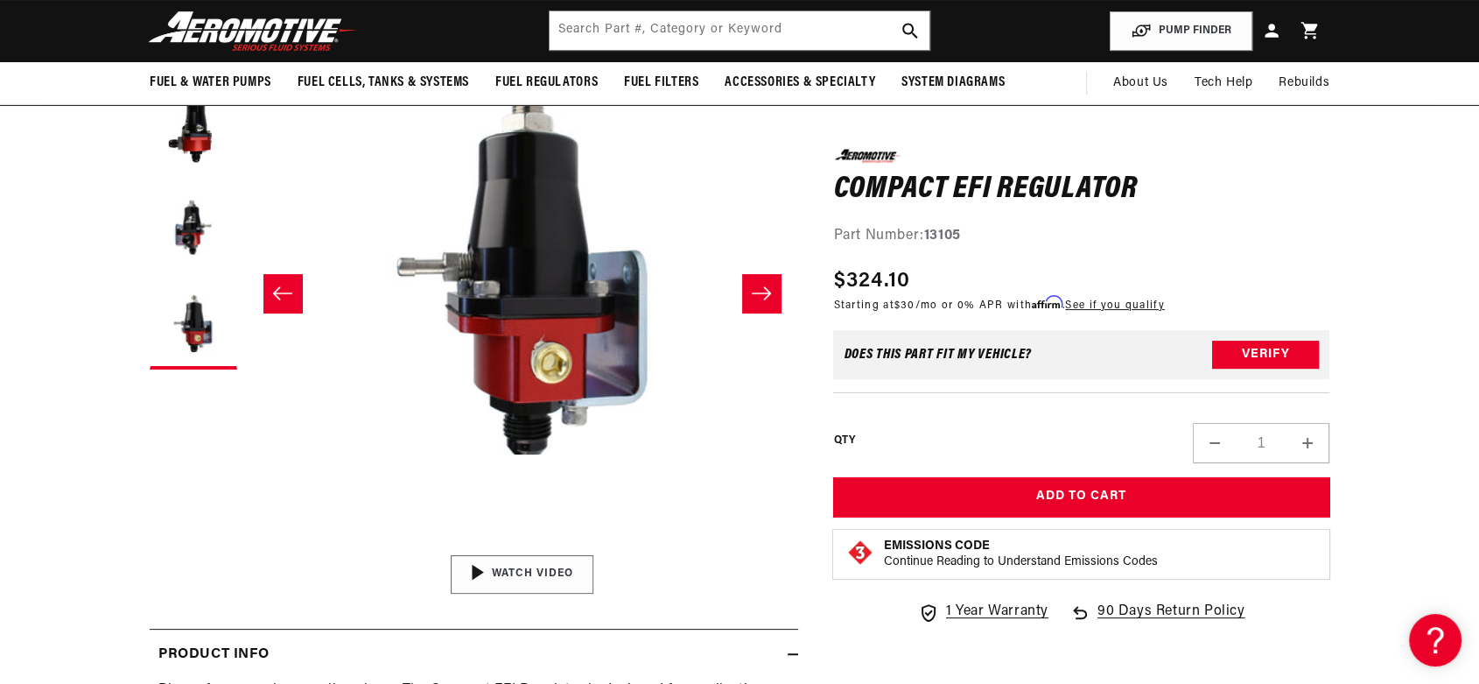
click at [537, 573] on img "Gallery Viewer" at bounding box center [522, 574] width 265 height 149
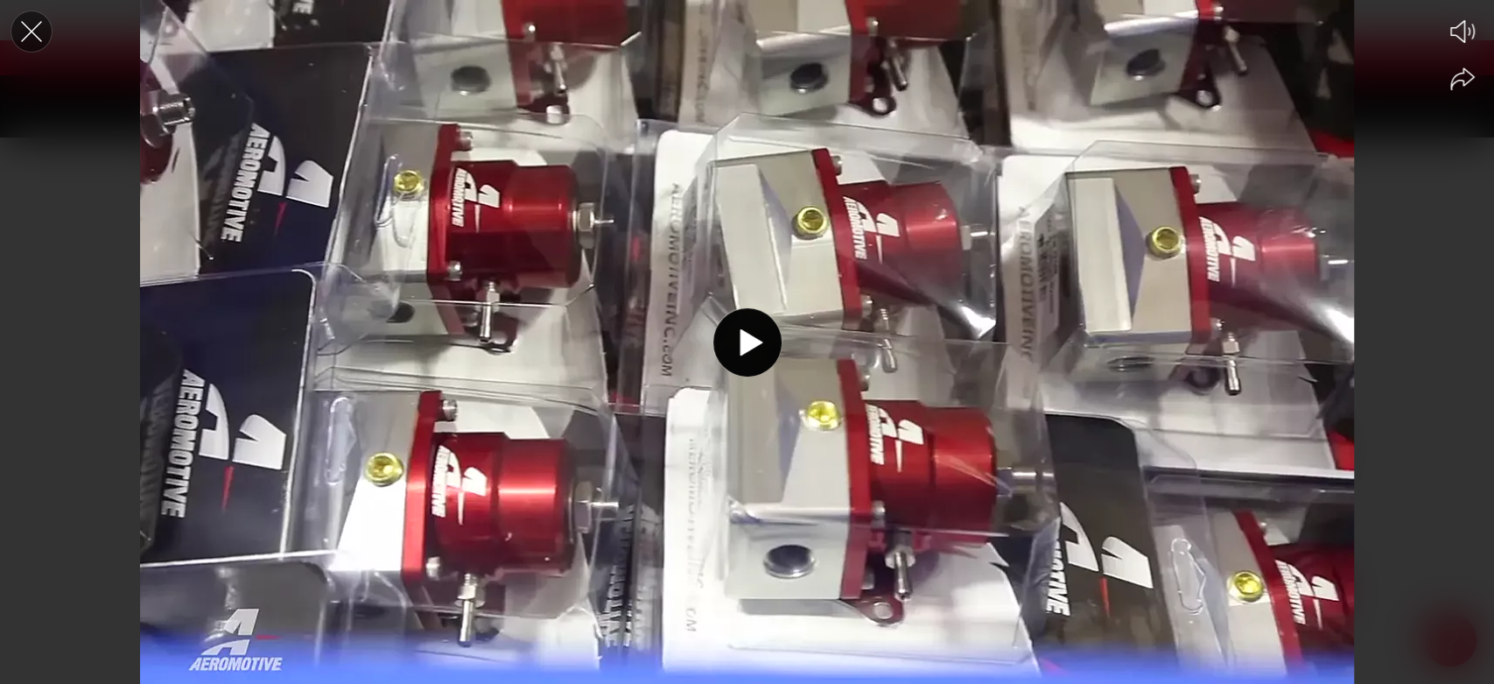
scroll to position [0, 2207]
click at [31, 44] on icon "Close the video player" at bounding box center [31, 31] width 39 height 39
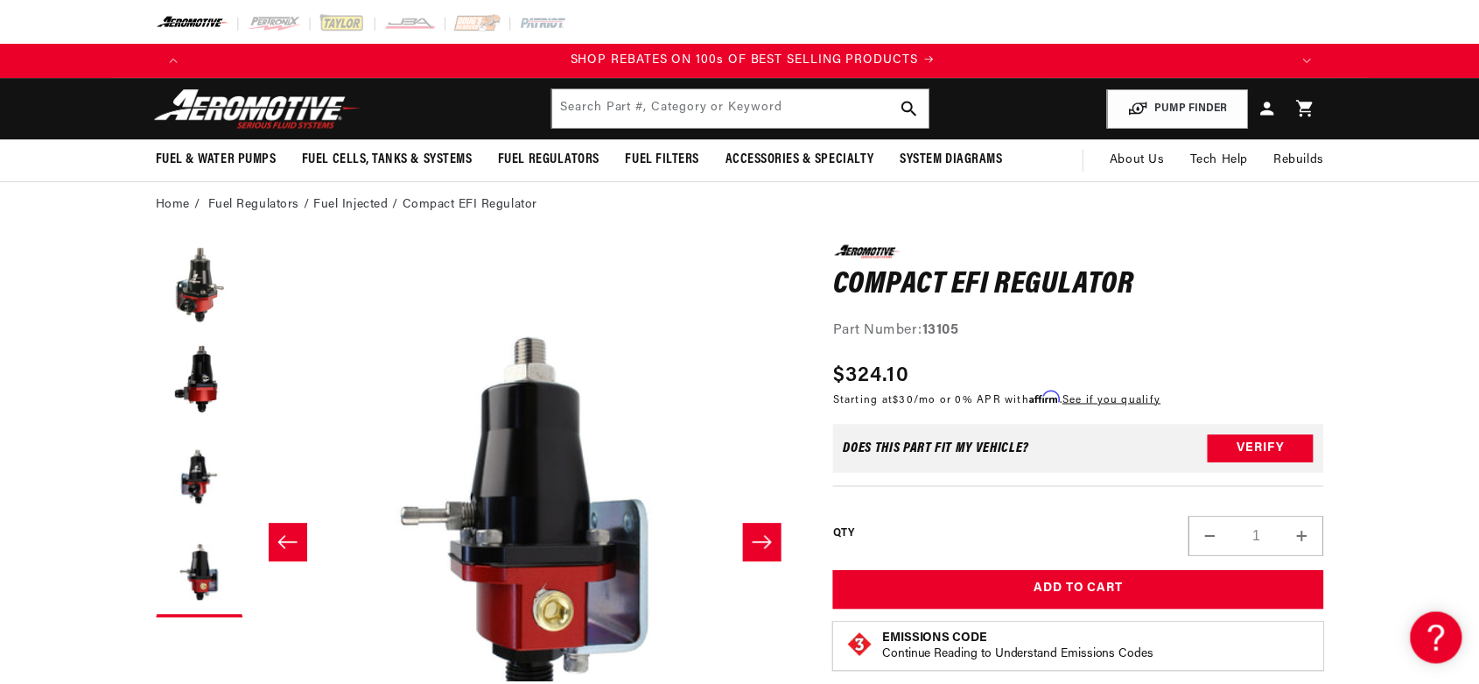
scroll to position [0, 2220]
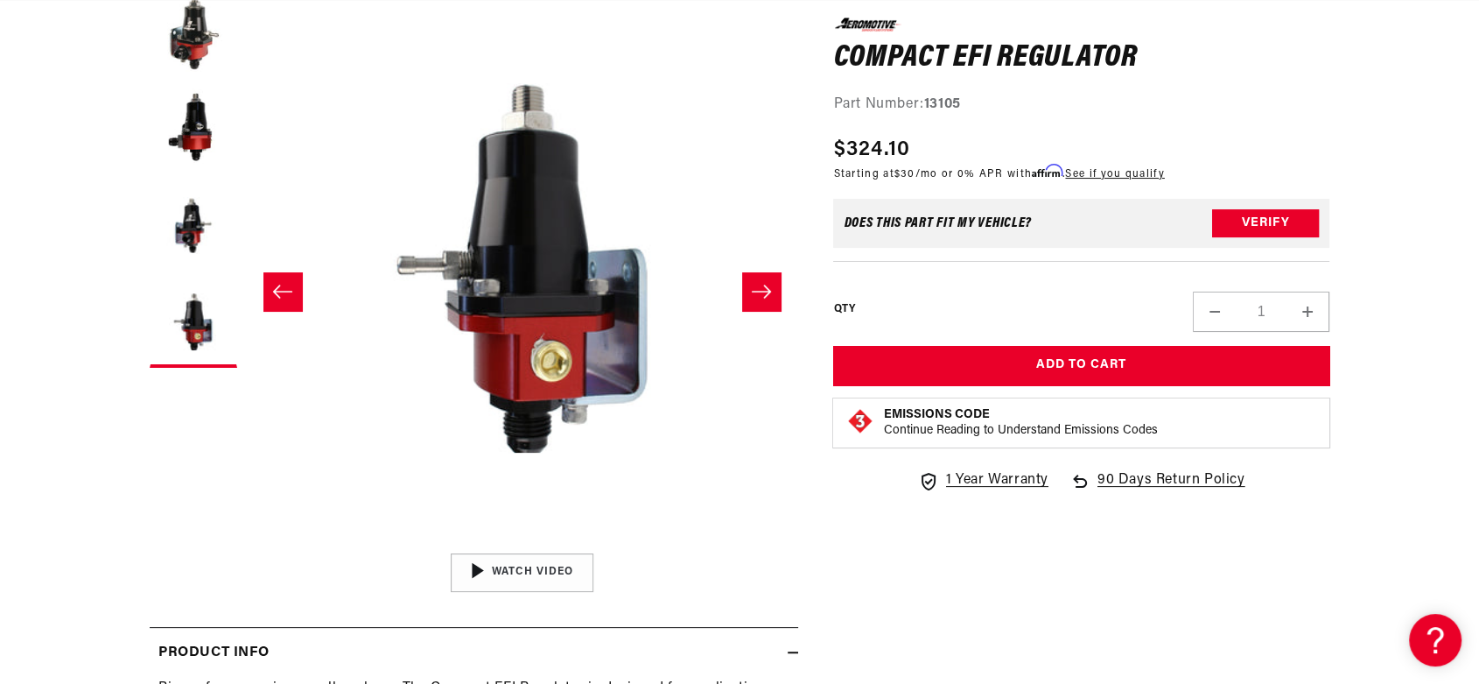
click at [752, 286] on icon "Slide right" at bounding box center [761, 292] width 21 height 18
click at [752, 287] on icon "Slide right" at bounding box center [761, 292] width 21 height 18
click at [301, 290] on button "Slide left" at bounding box center [283, 291] width 39 height 39
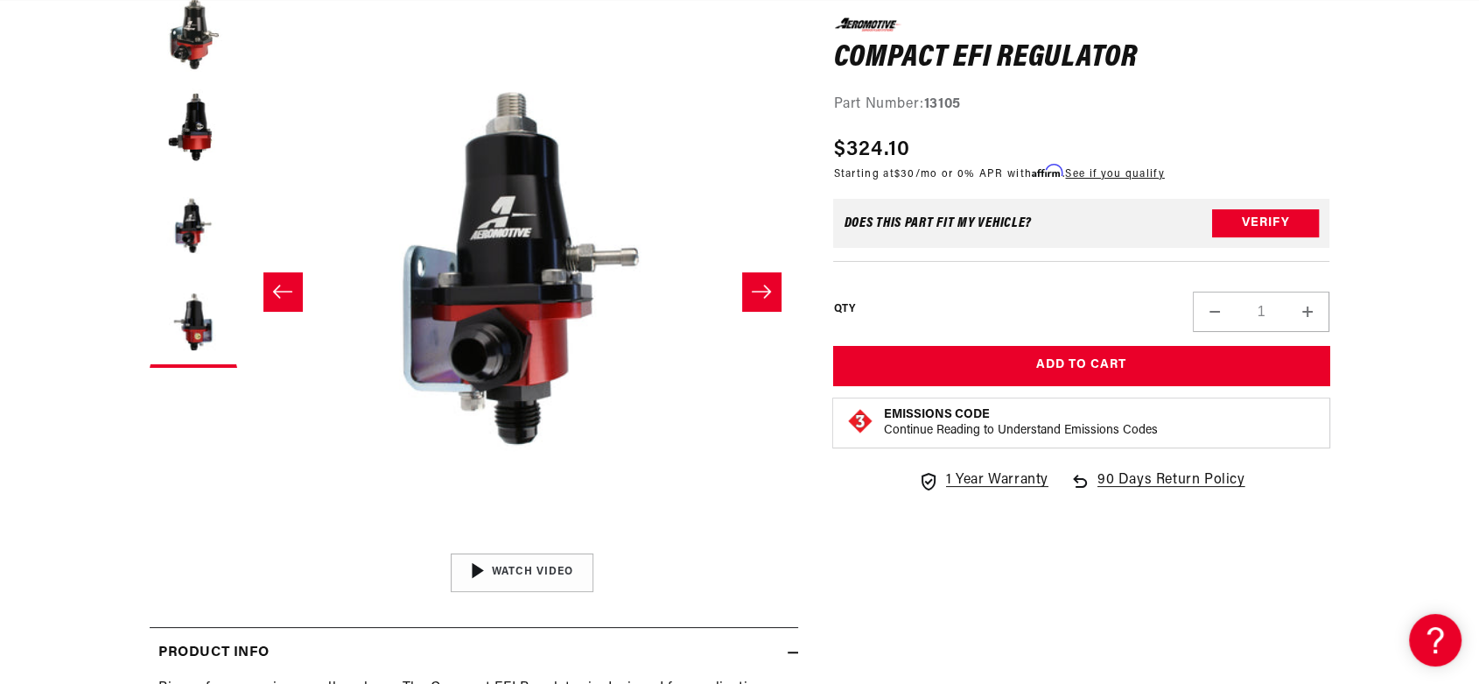
click at [301, 290] on button "Slide left" at bounding box center [283, 291] width 39 height 39
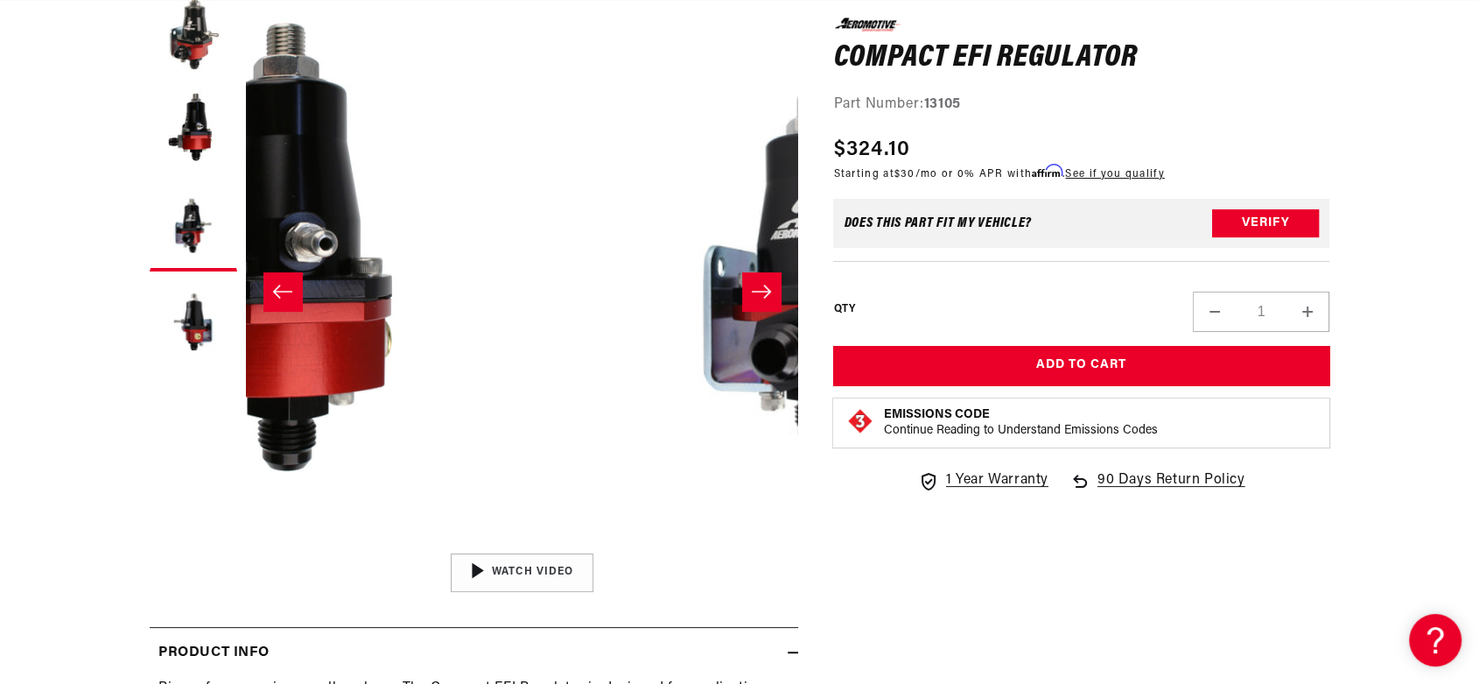
scroll to position [0, 552]
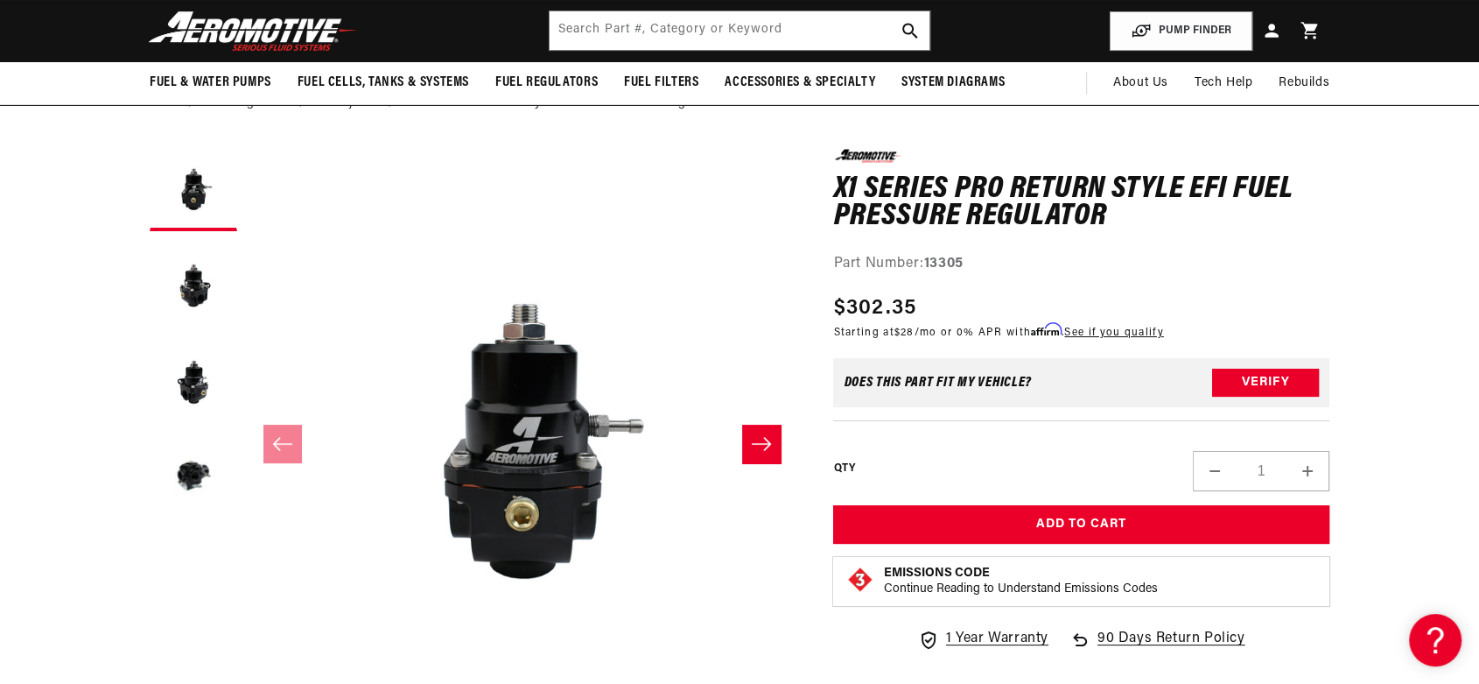
scroll to position [0, 1109]
click at [768, 439] on icon "Slide right" at bounding box center [761, 443] width 19 height 13
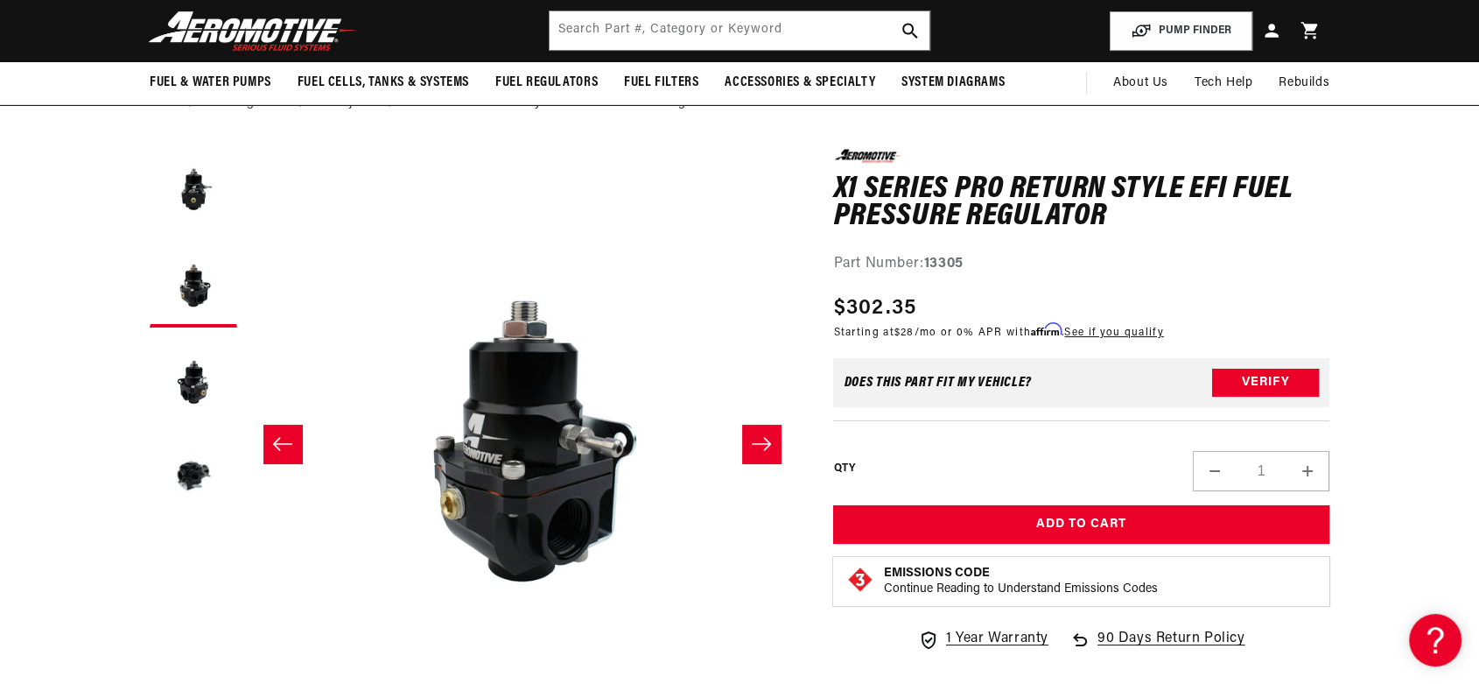
click at [768, 439] on icon "Slide right" at bounding box center [761, 443] width 19 height 13
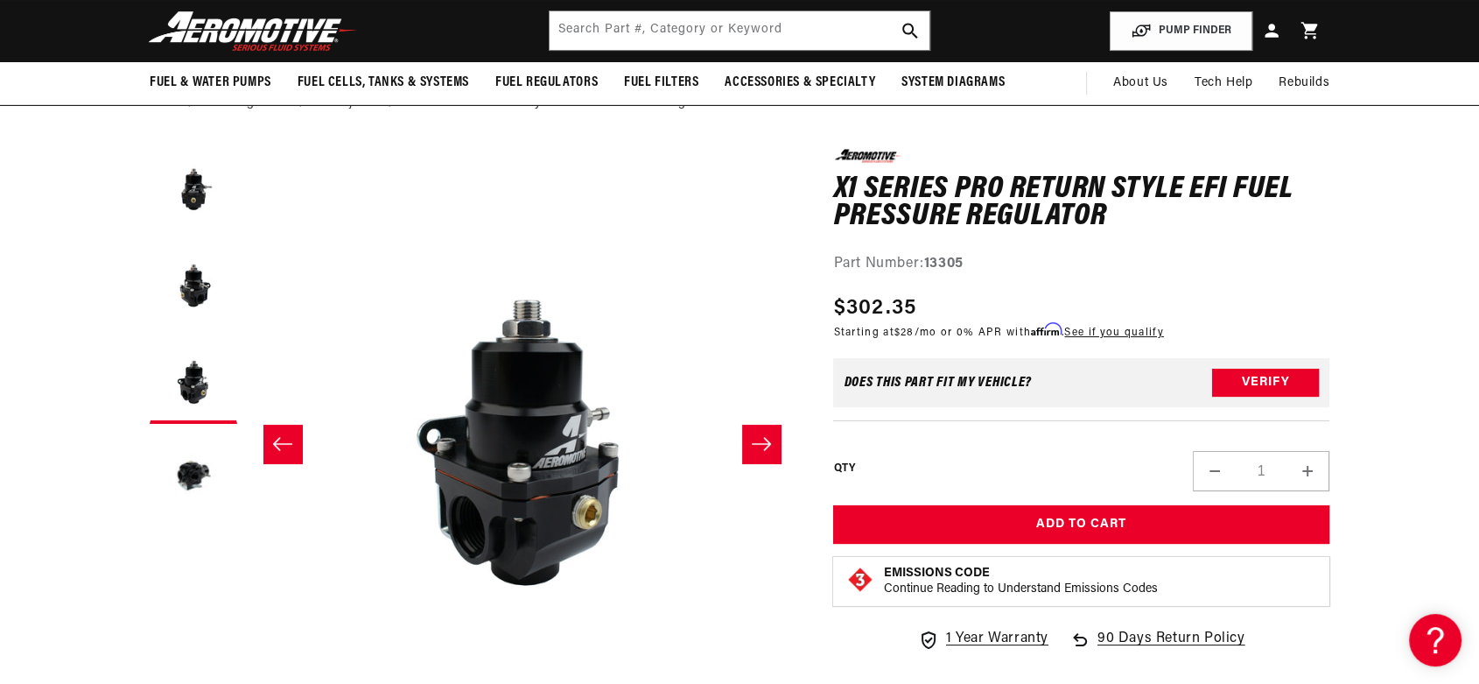
click at [768, 439] on icon "Slide right" at bounding box center [761, 443] width 19 height 13
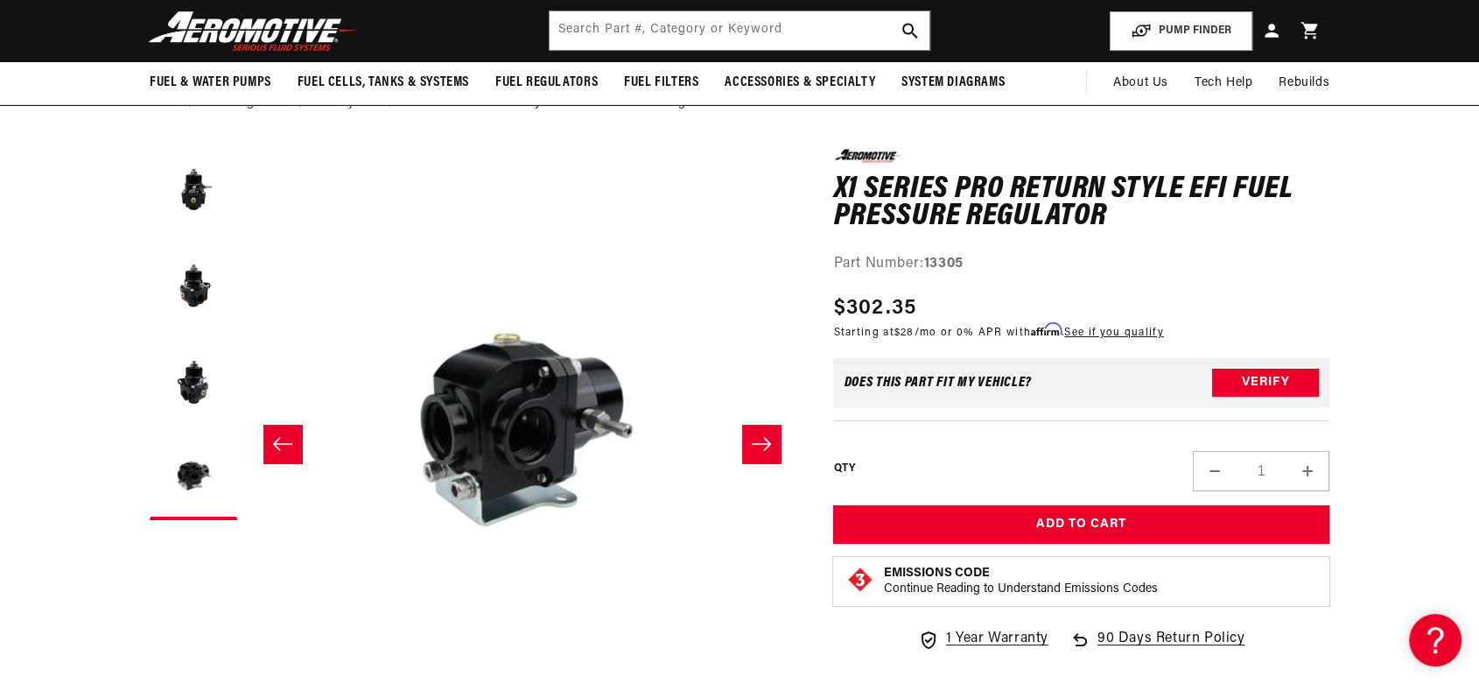
scroll to position [0, 2220]
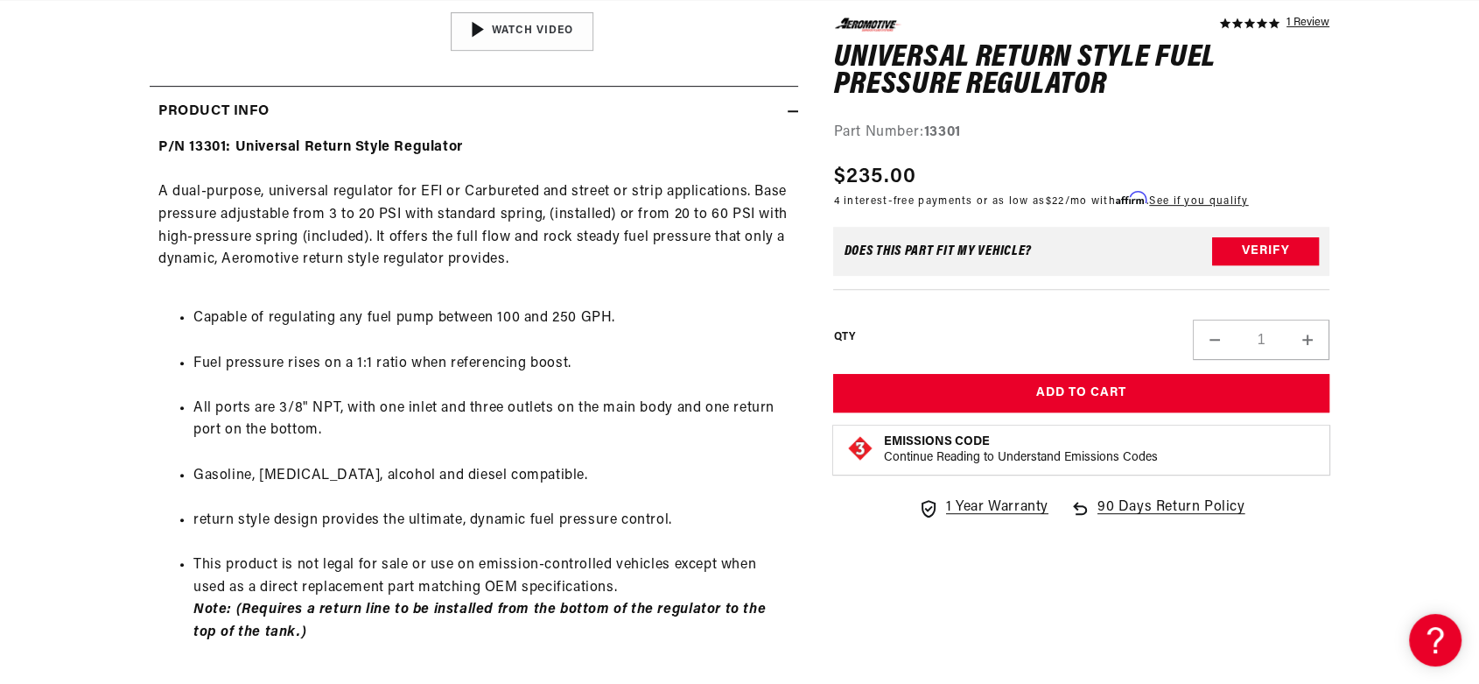
scroll to position [802, 0]
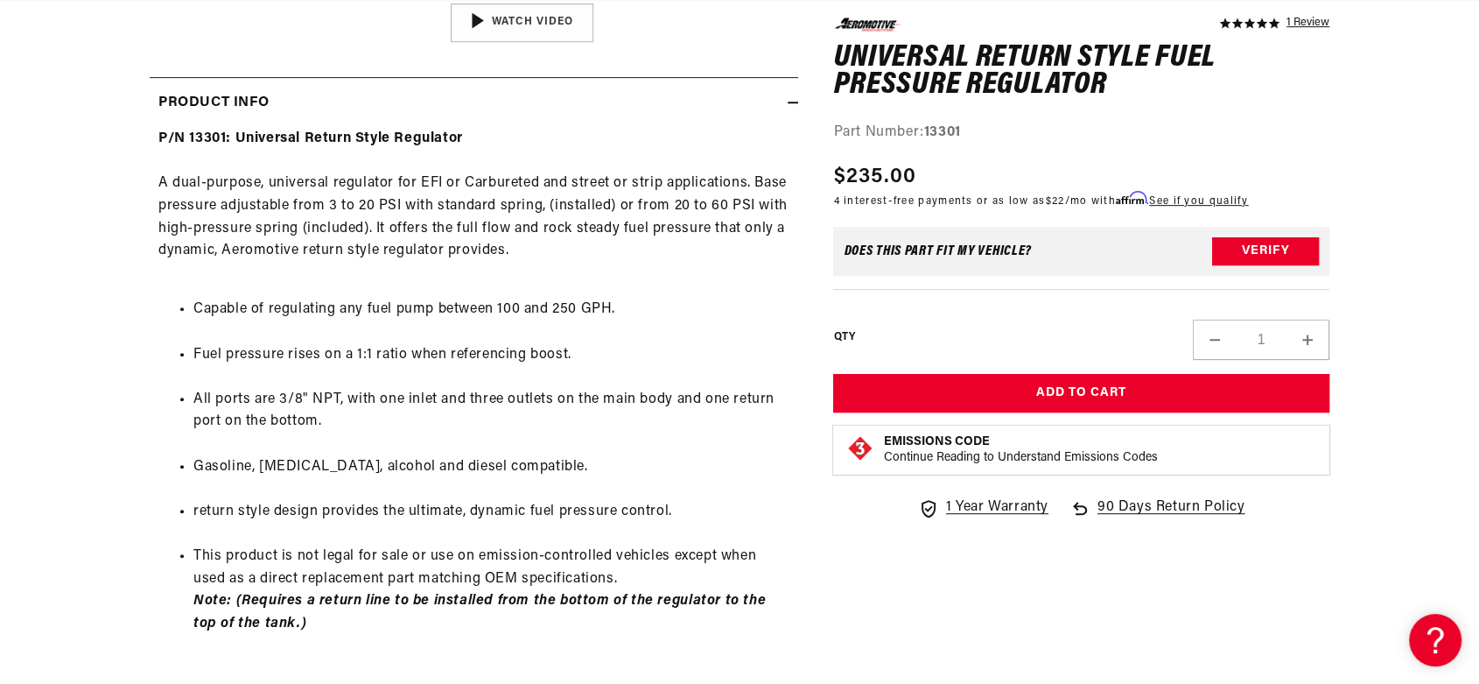
drag, startPoint x: 1493, startPoint y: 116, endPoint x: 1471, endPoint y: 296, distance: 180.8
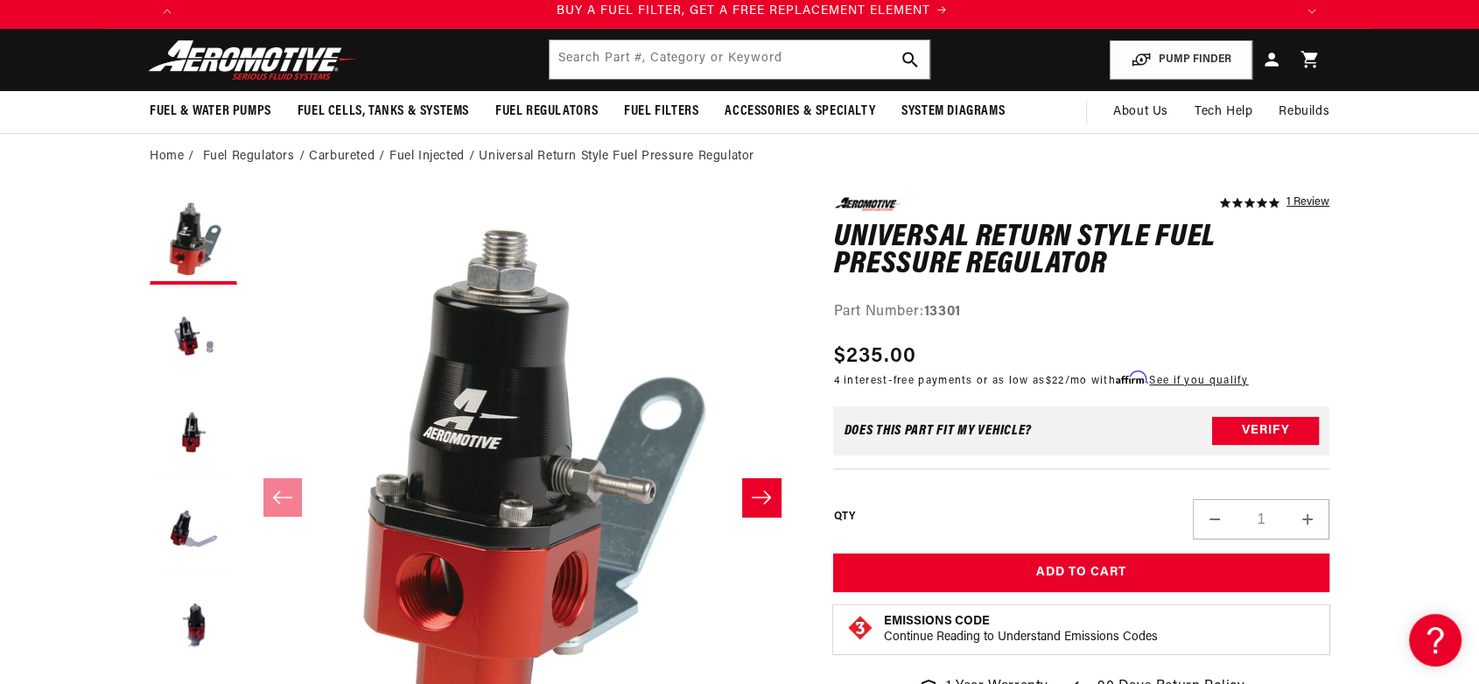
scroll to position [0, 1109]
click at [759, 496] on icon "Slide right" at bounding box center [761, 496] width 19 height 13
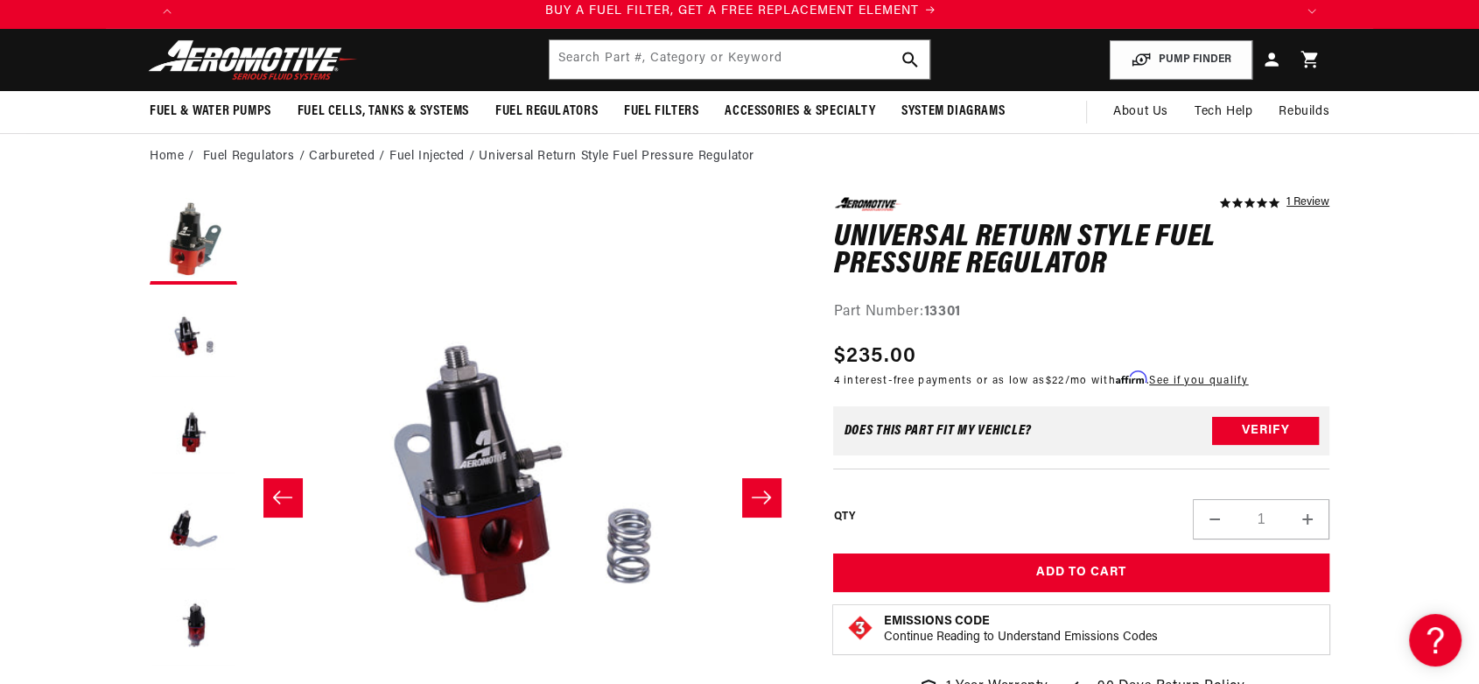
click at [758, 496] on icon "Slide right" at bounding box center [761, 496] width 19 height 13
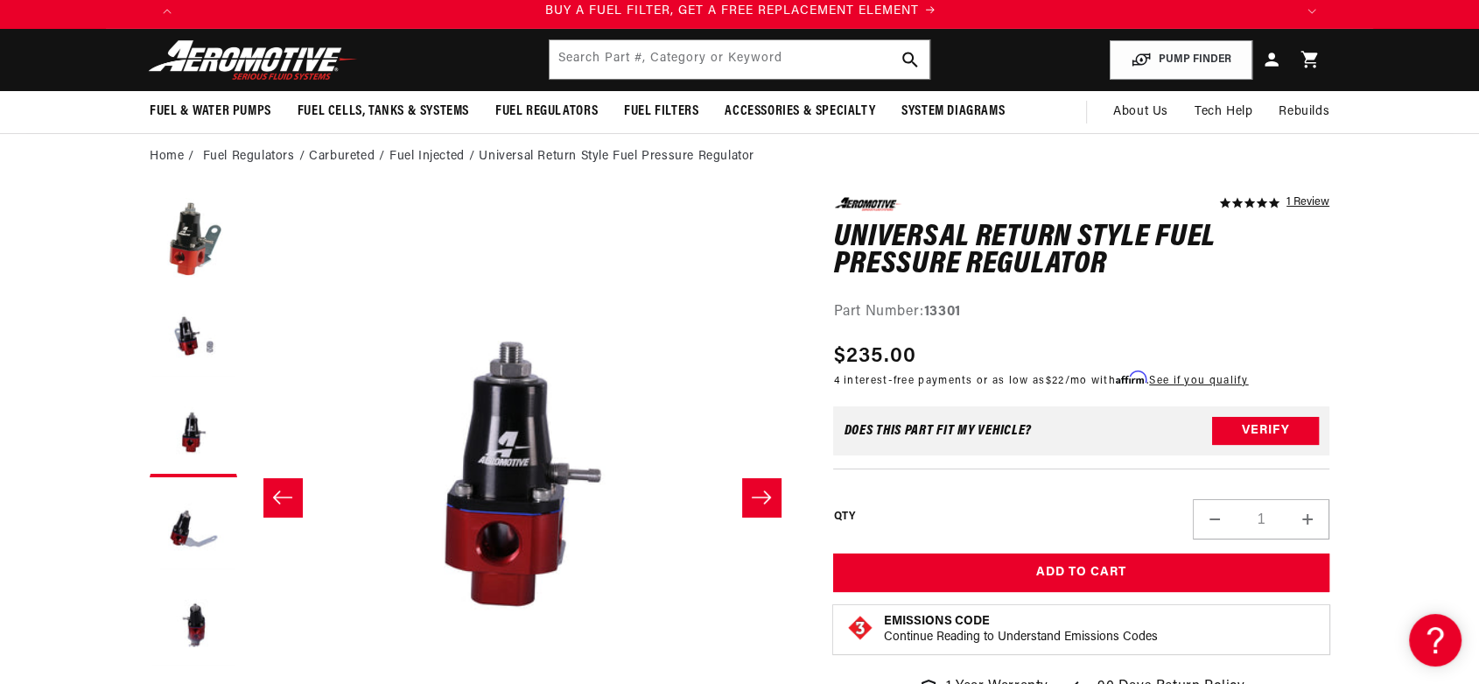
click at [758, 496] on icon "Slide right" at bounding box center [761, 496] width 19 height 13
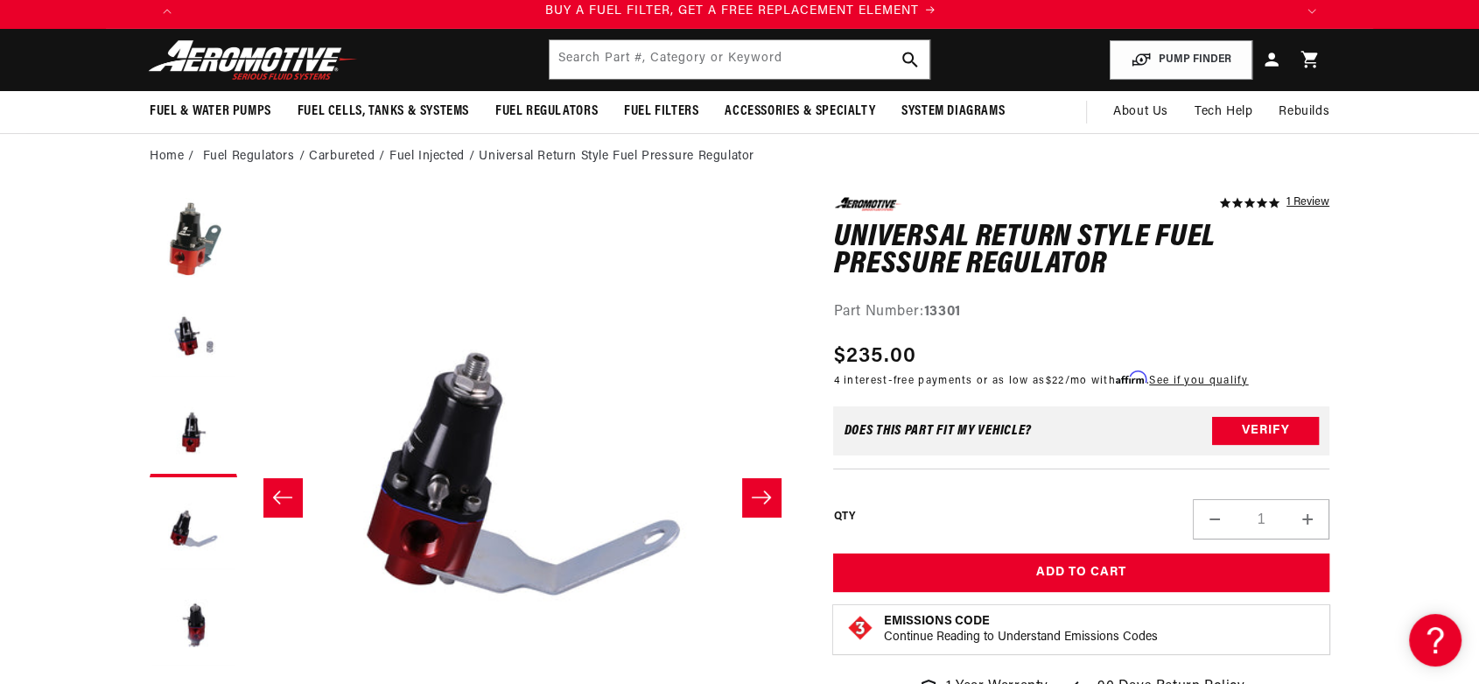
click at [758, 496] on icon "Slide right" at bounding box center [761, 496] width 19 height 13
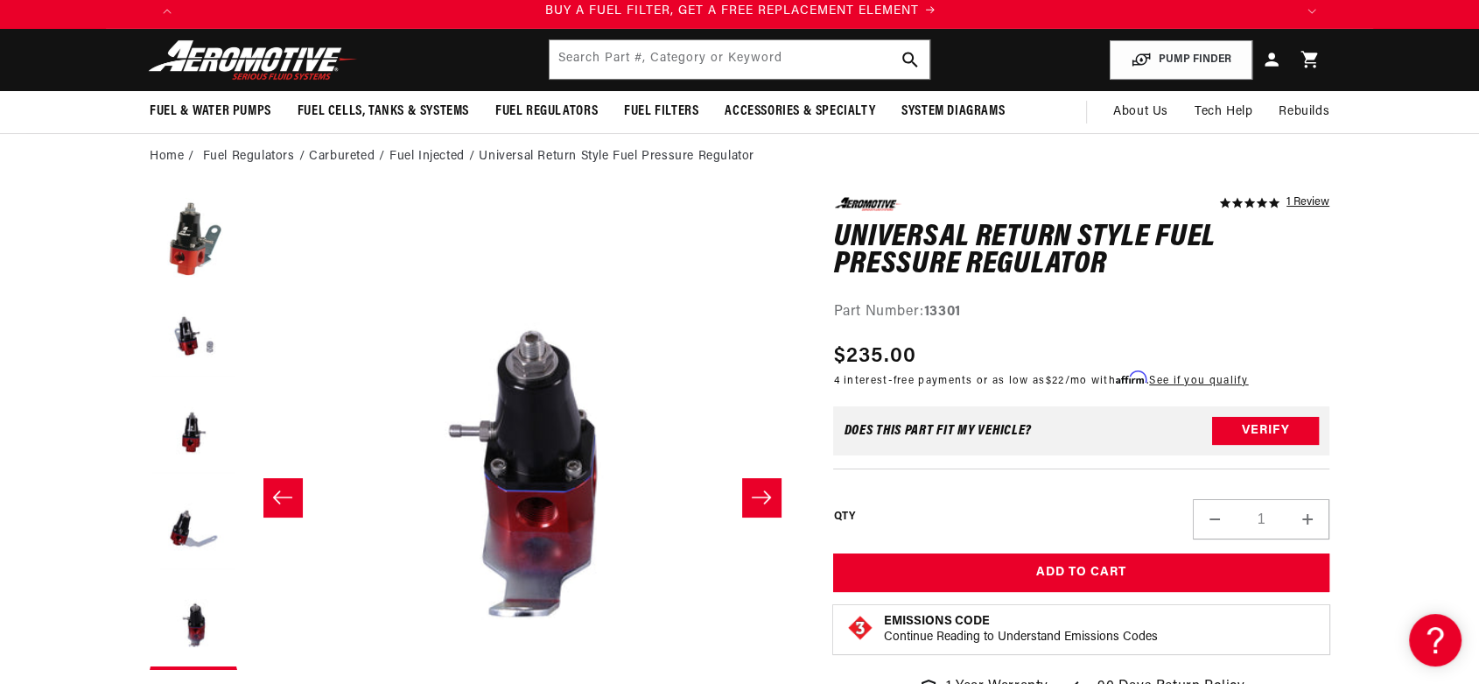
click at [758, 496] on icon "Slide right" at bounding box center [761, 496] width 19 height 13
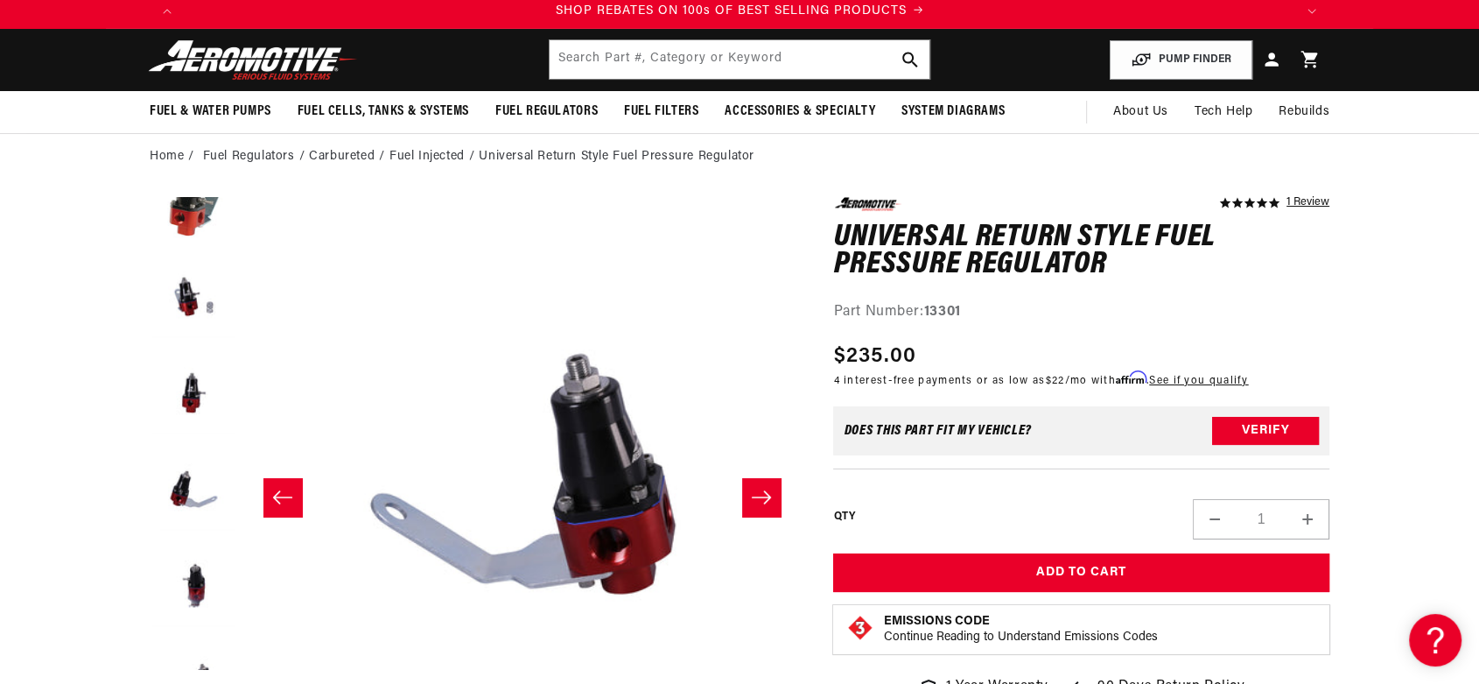
scroll to position [95, 0]
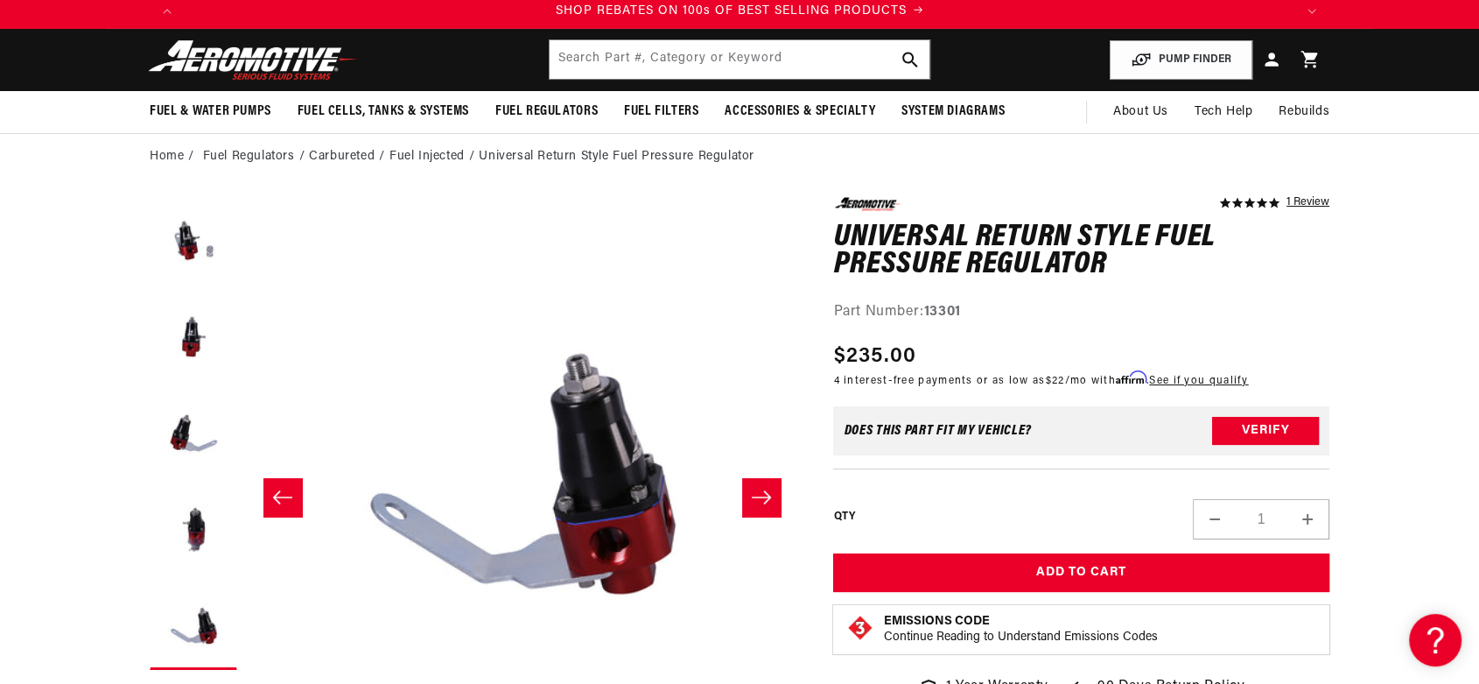
click at [758, 496] on icon "Slide right" at bounding box center [761, 496] width 19 height 13
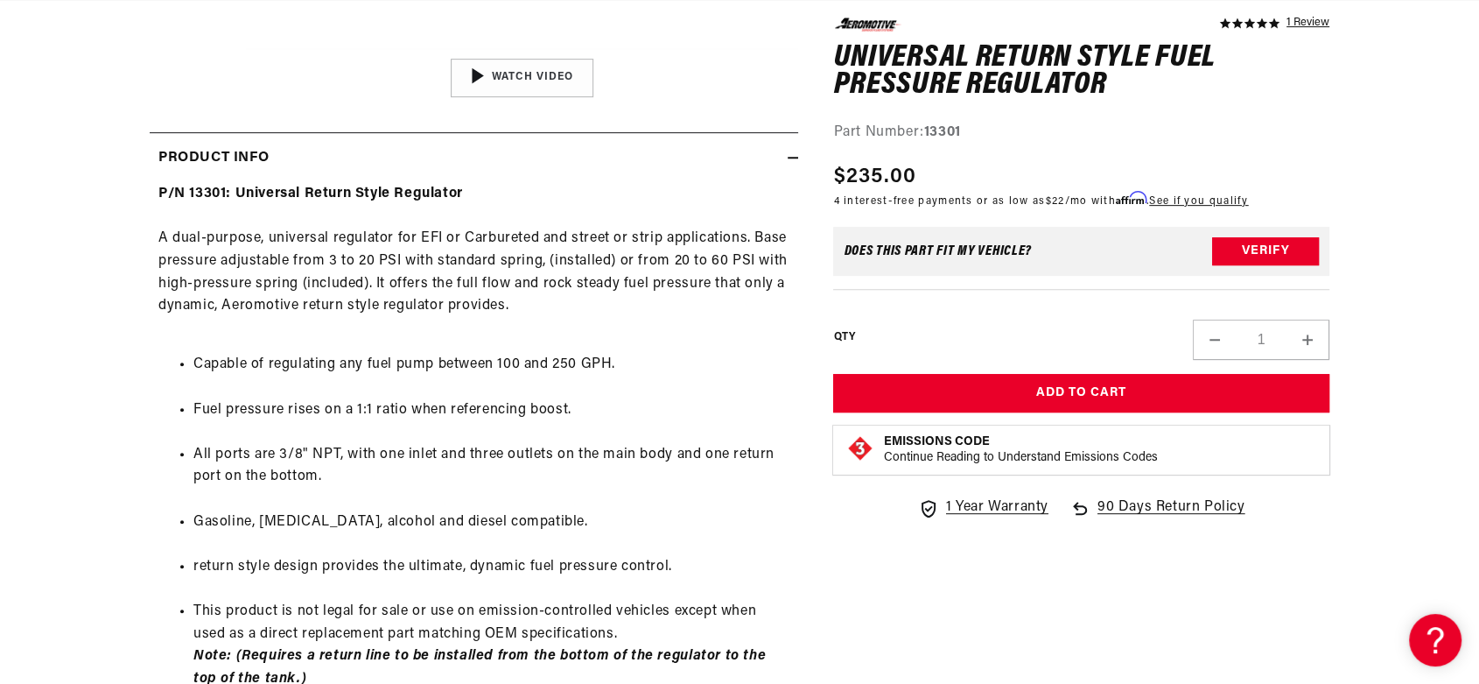
scroll to position [0, 0]
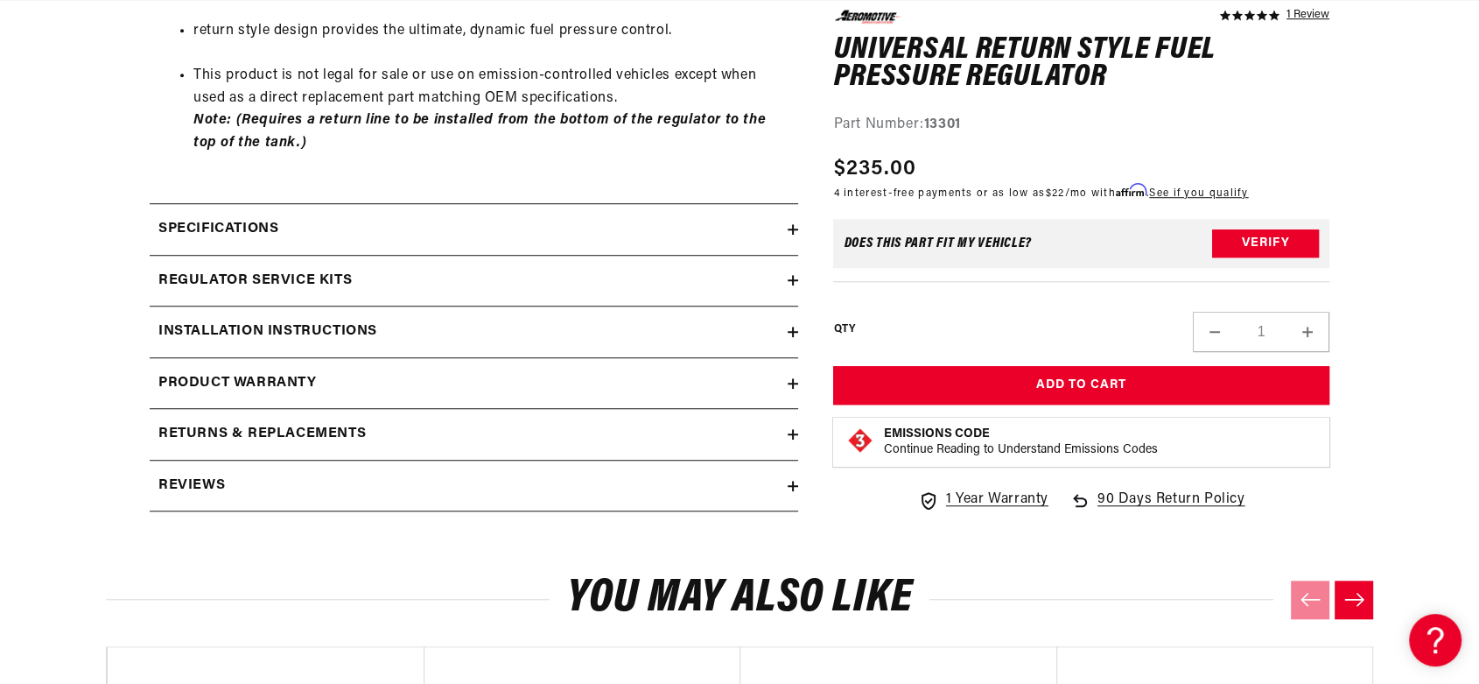
click at [734, 237] on div "Specifications" at bounding box center [469, 229] width 638 height 23
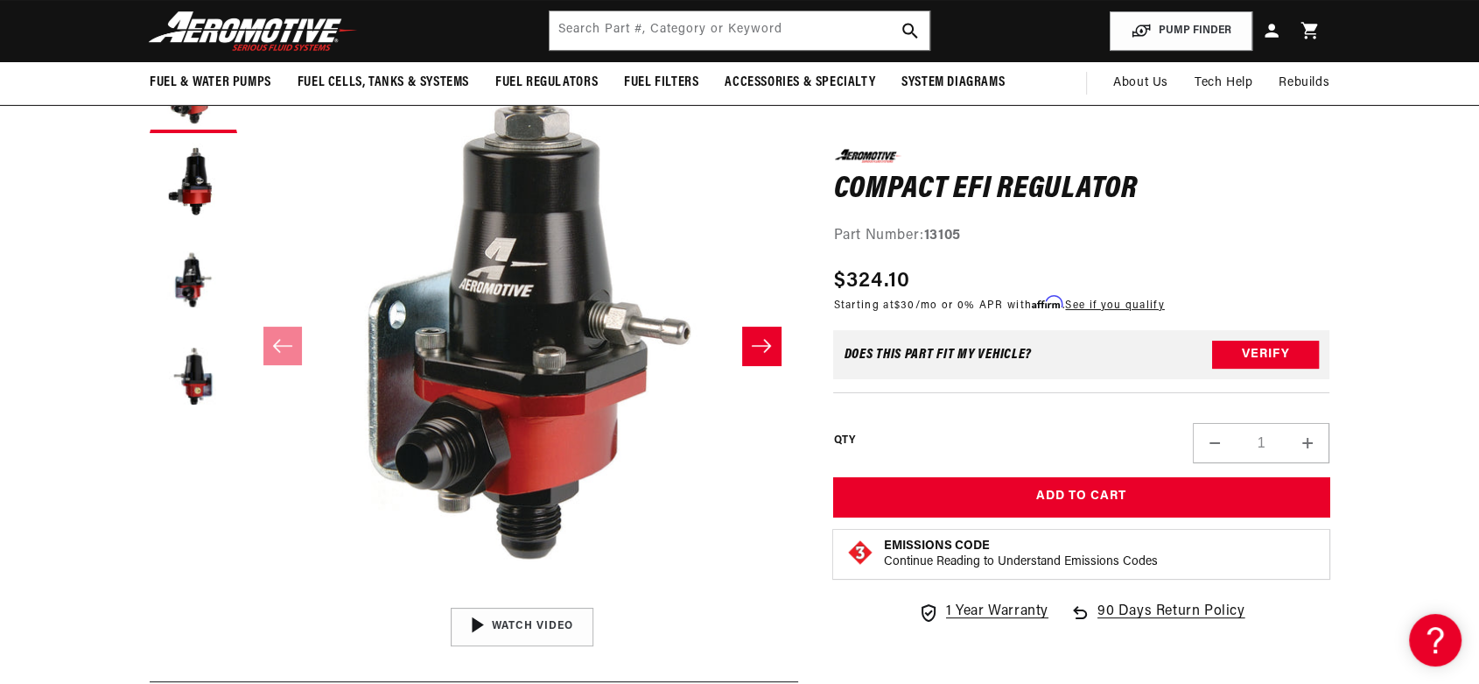
click at [759, 339] on icon "Slide right" at bounding box center [761, 346] width 21 height 18
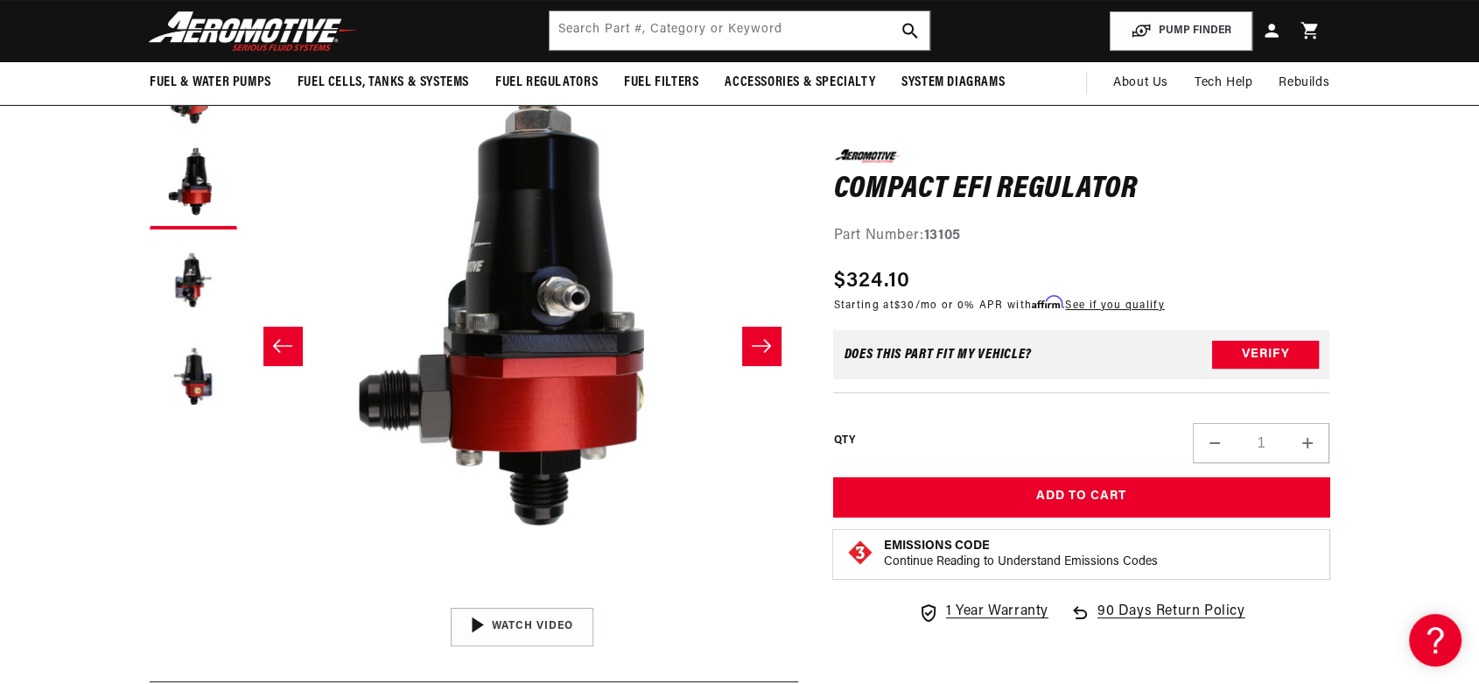
click at [759, 339] on icon "Slide right" at bounding box center [761, 346] width 21 height 18
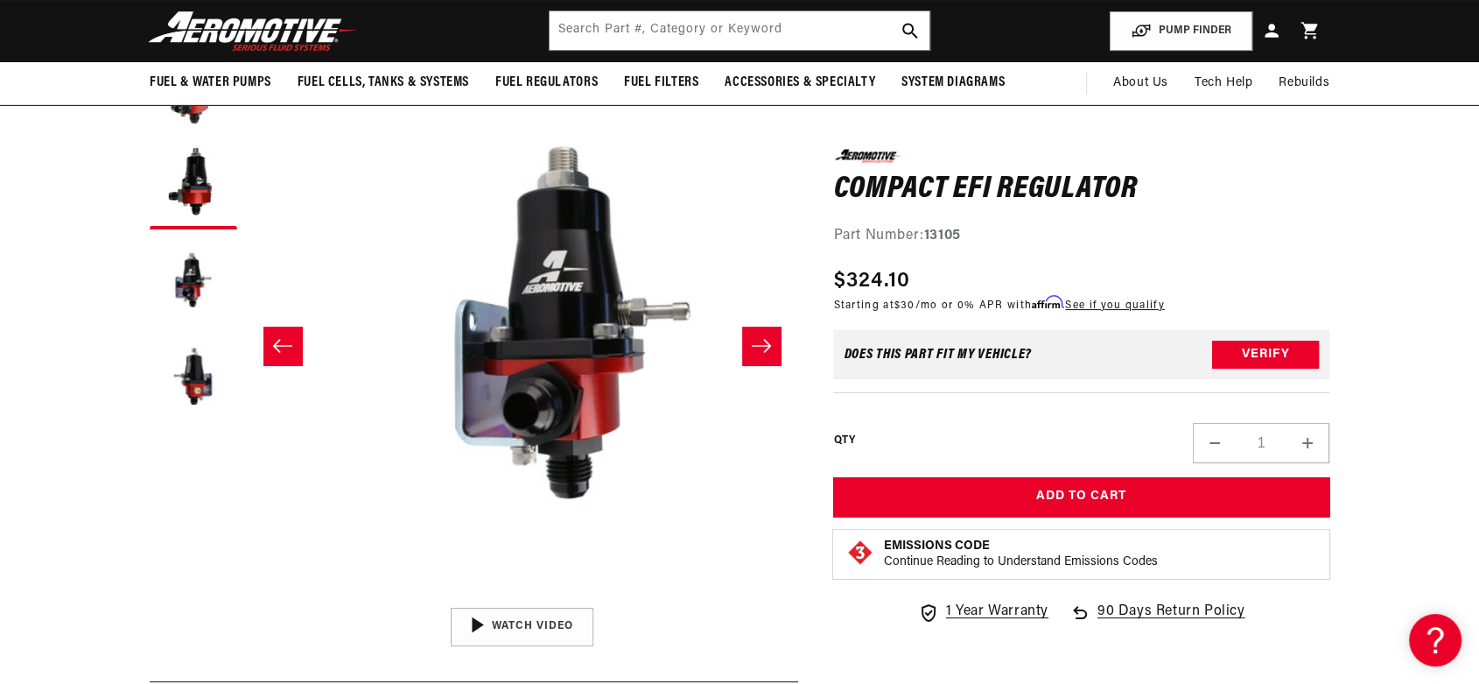
scroll to position [0, 1105]
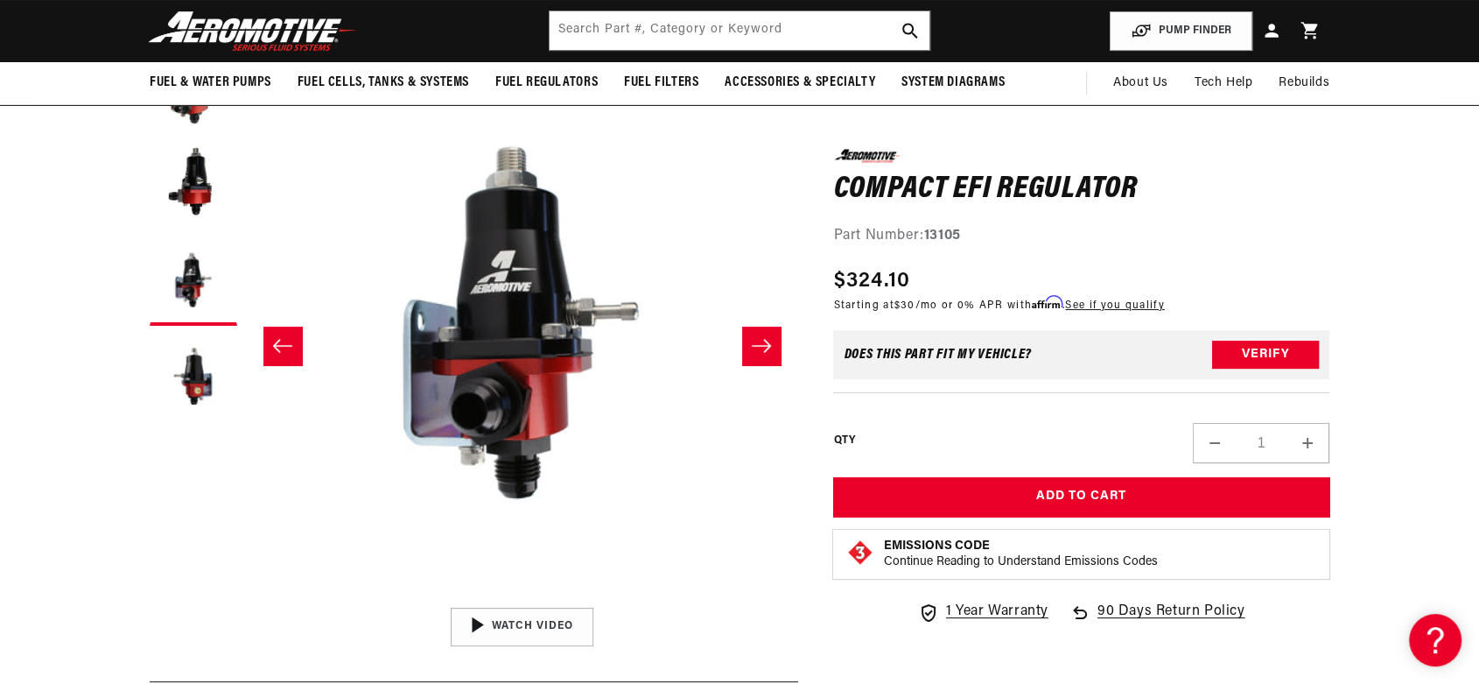
click at [759, 339] on icon "Slide right" at bounding box center [761, 346] width 21 height 18
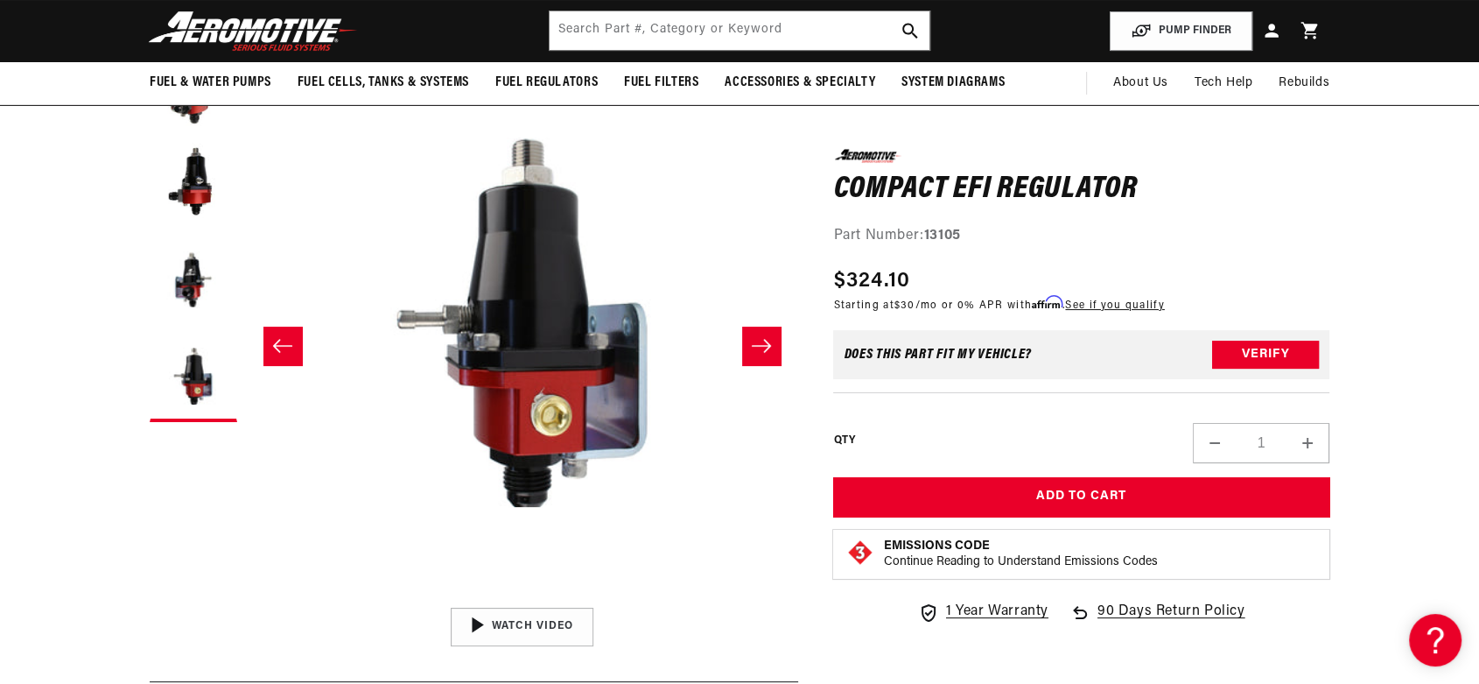
scroll to position [0, 1109]
click at [759, 339] on icon "Slide right" at bounding box center [761, 346] width 21 height 18
click at [287, 341] on icon "Slide left" at bounding box center [282, 346] width 21 height 18
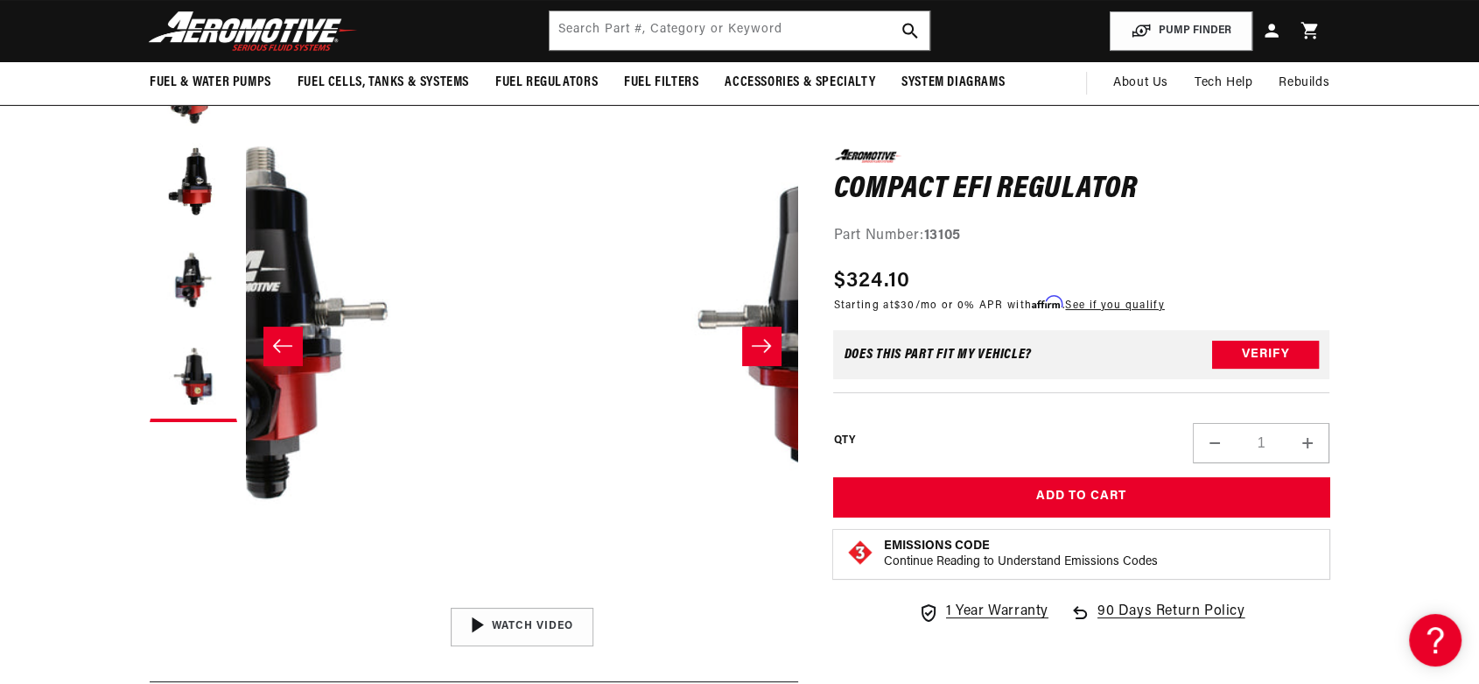
scroll to position [0, 1105]
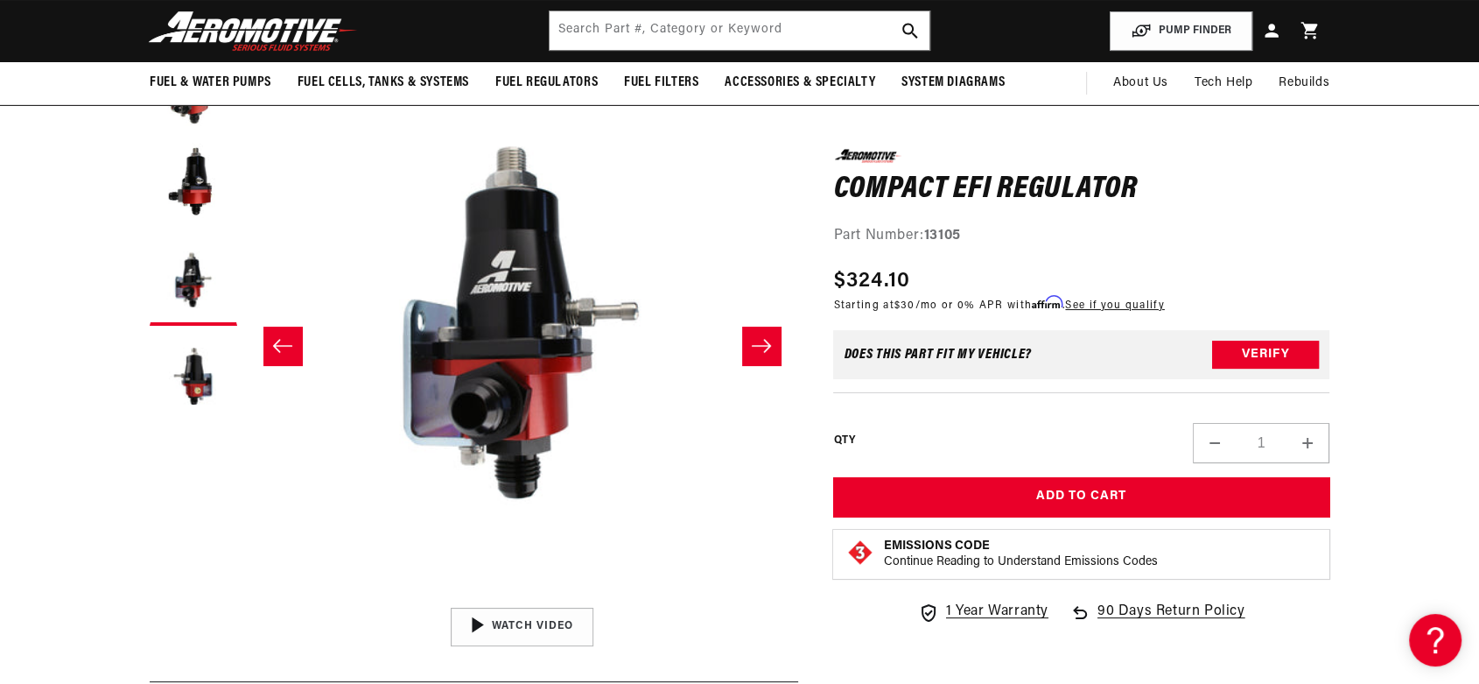
click at [287, 341] on icon "Slide left" at bounding box center [282, 346] width 21 height 18
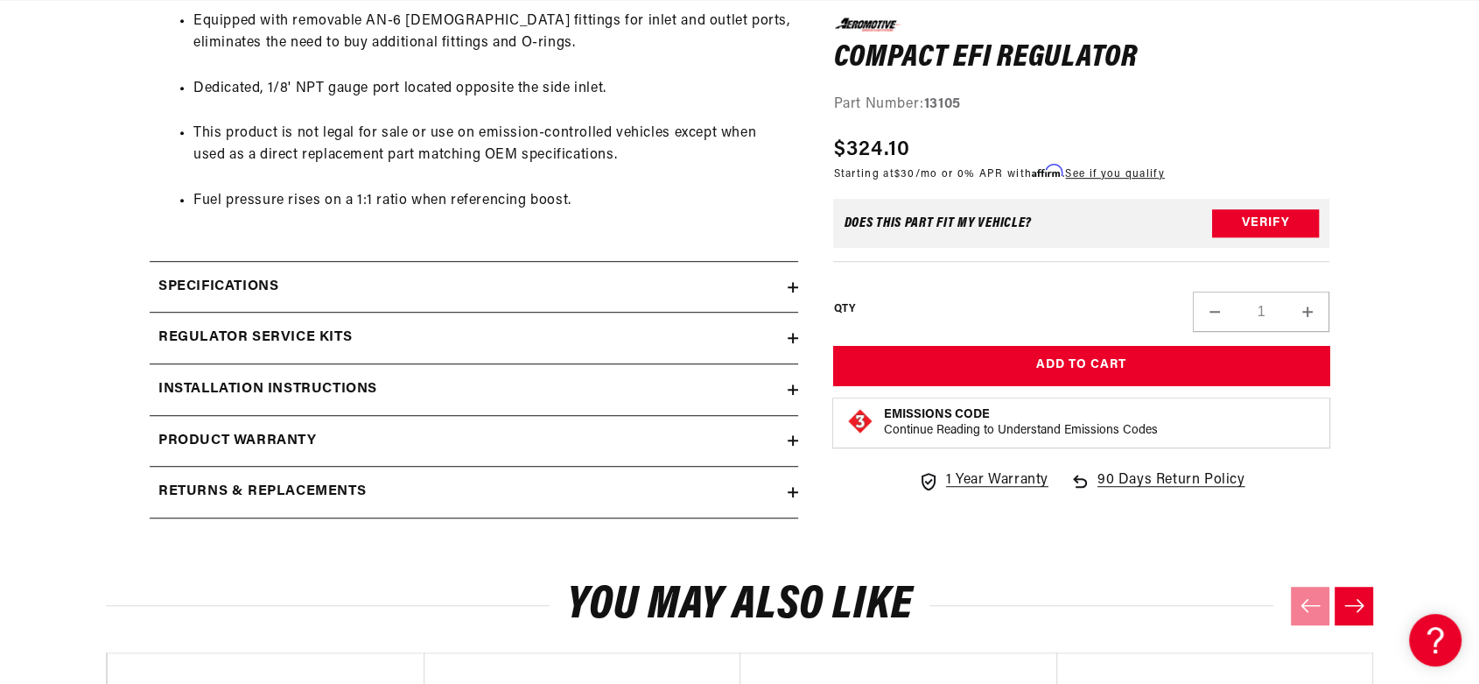
scroll to position [0, 2220]
click at [610, 495] on div "Returns & replacements" at bounding box center [469, 492] width 638 height 23
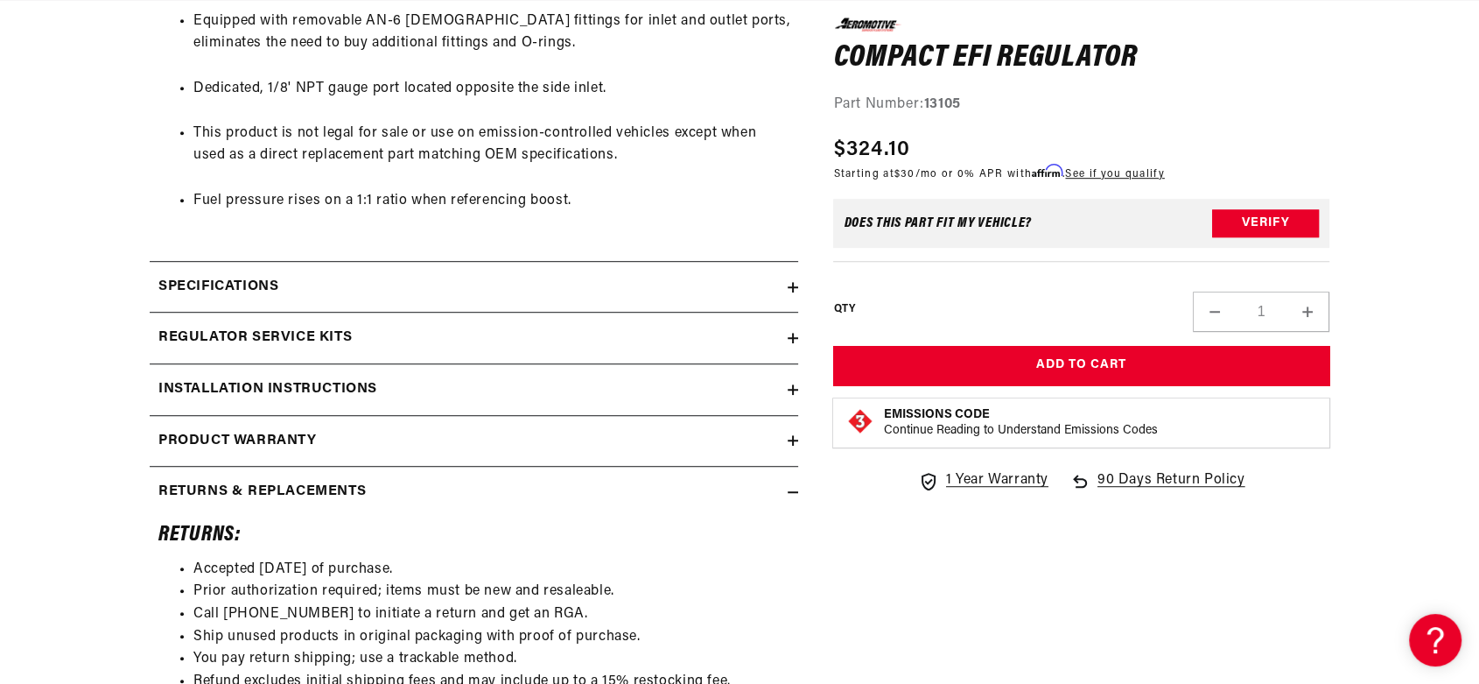
scroll to position [0, 3329]
click at [610, 496] on div "Returns & replacements" at bounding box center [469, 492] width 638 height 23
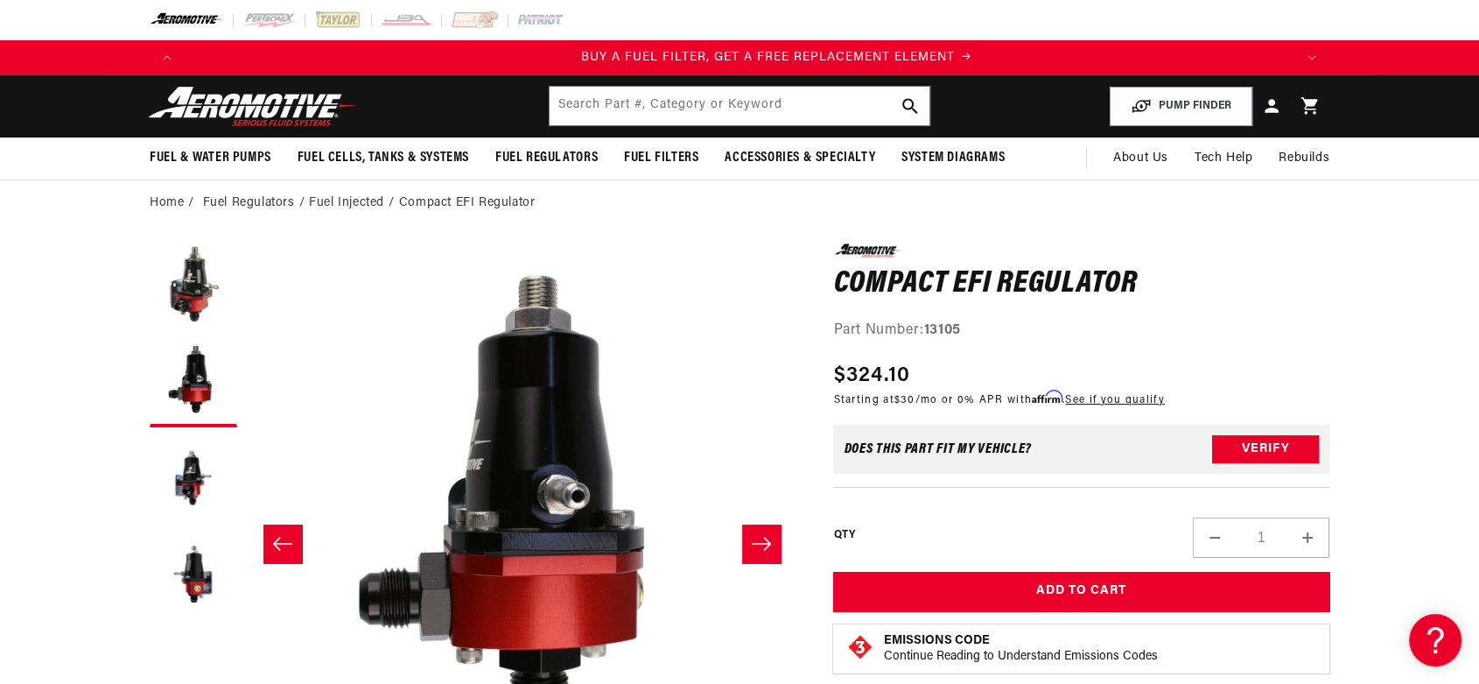
scroll to position [0, 1109]
